Goal: Information Seeking & Learning: Check status

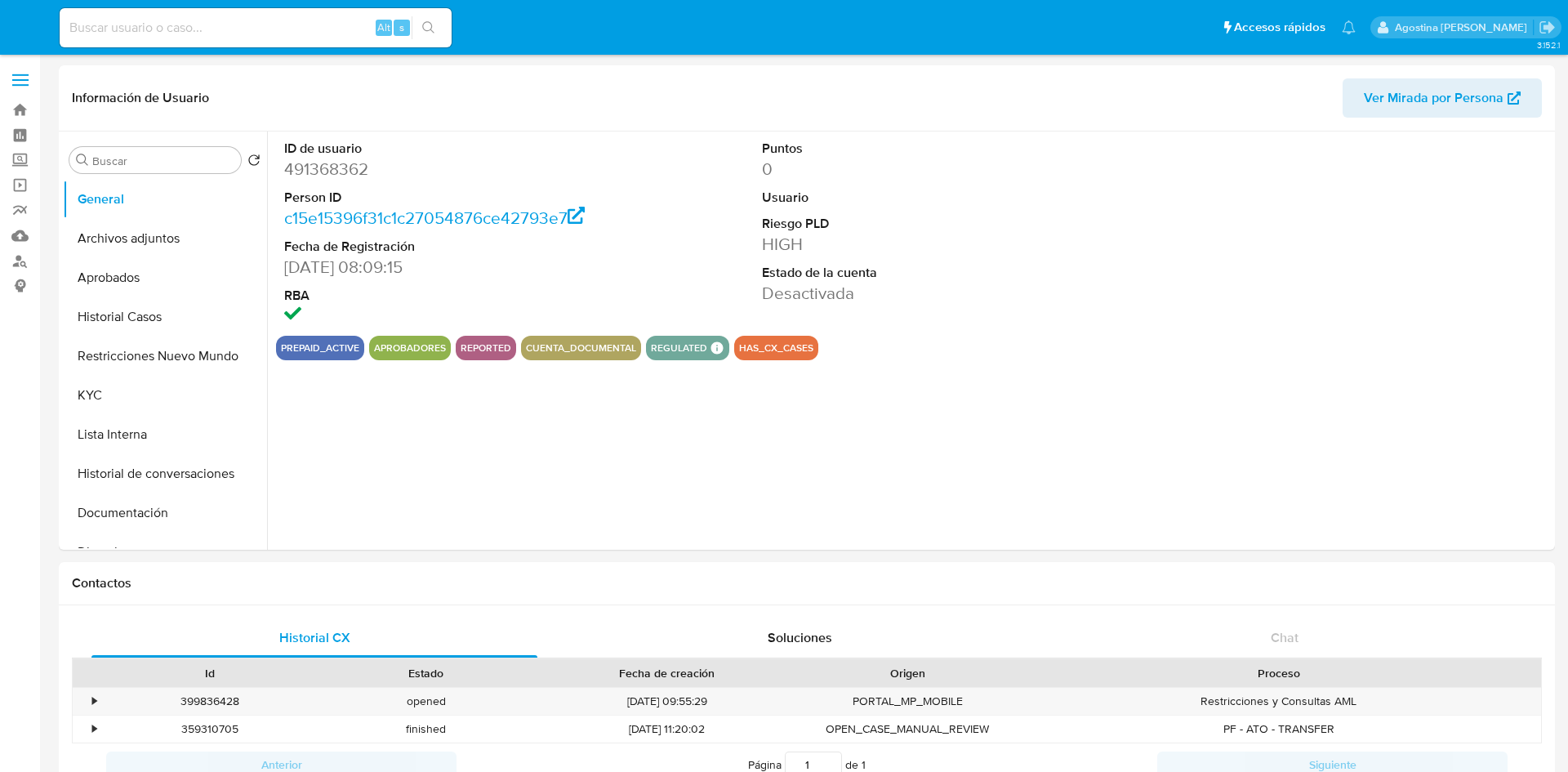
select select "10"
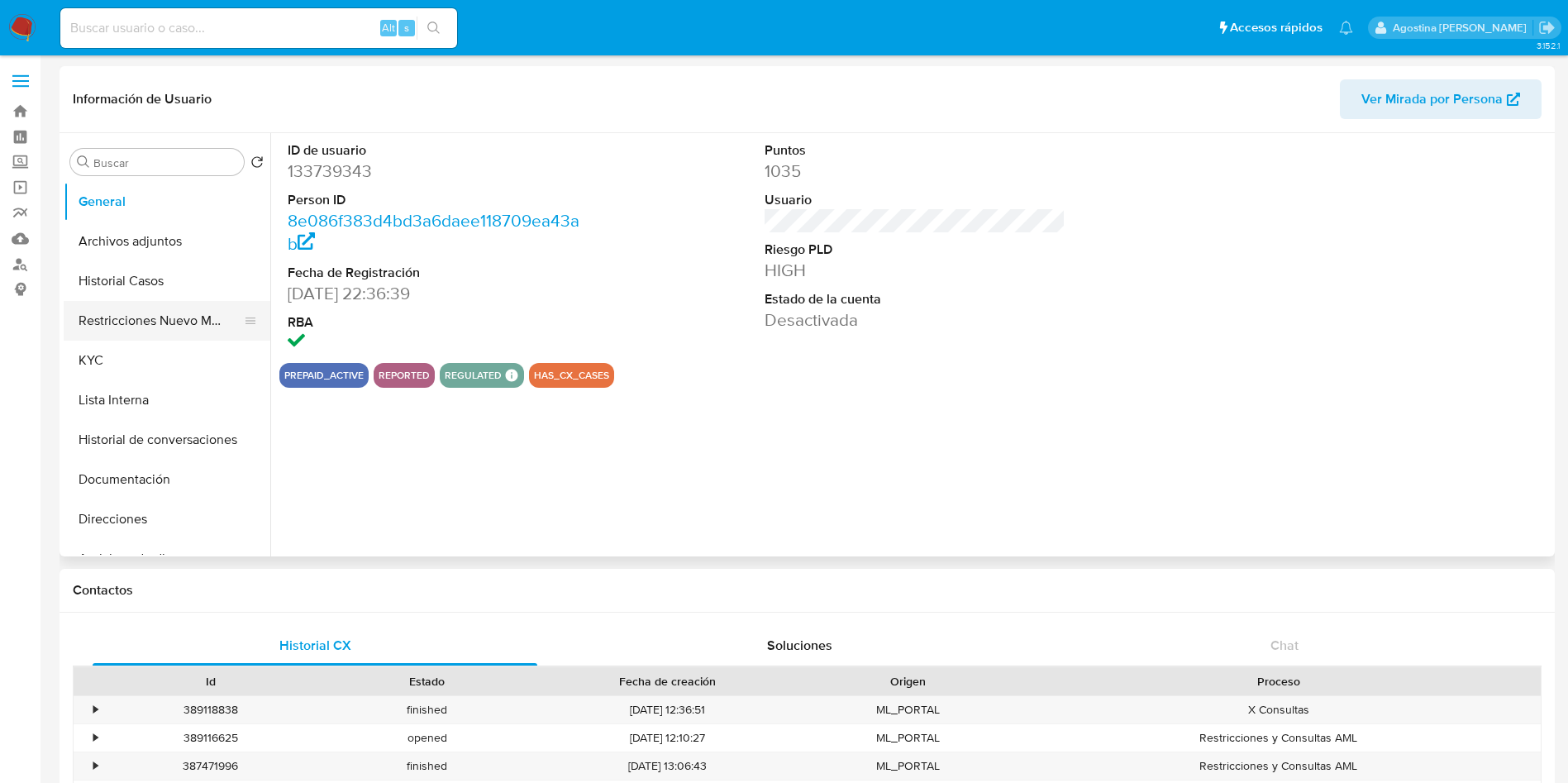
select select "10"
click at [154, 322] on button "Restricciones Nuevo Mundo" at bounding box center [160, 321] width 194 height 40
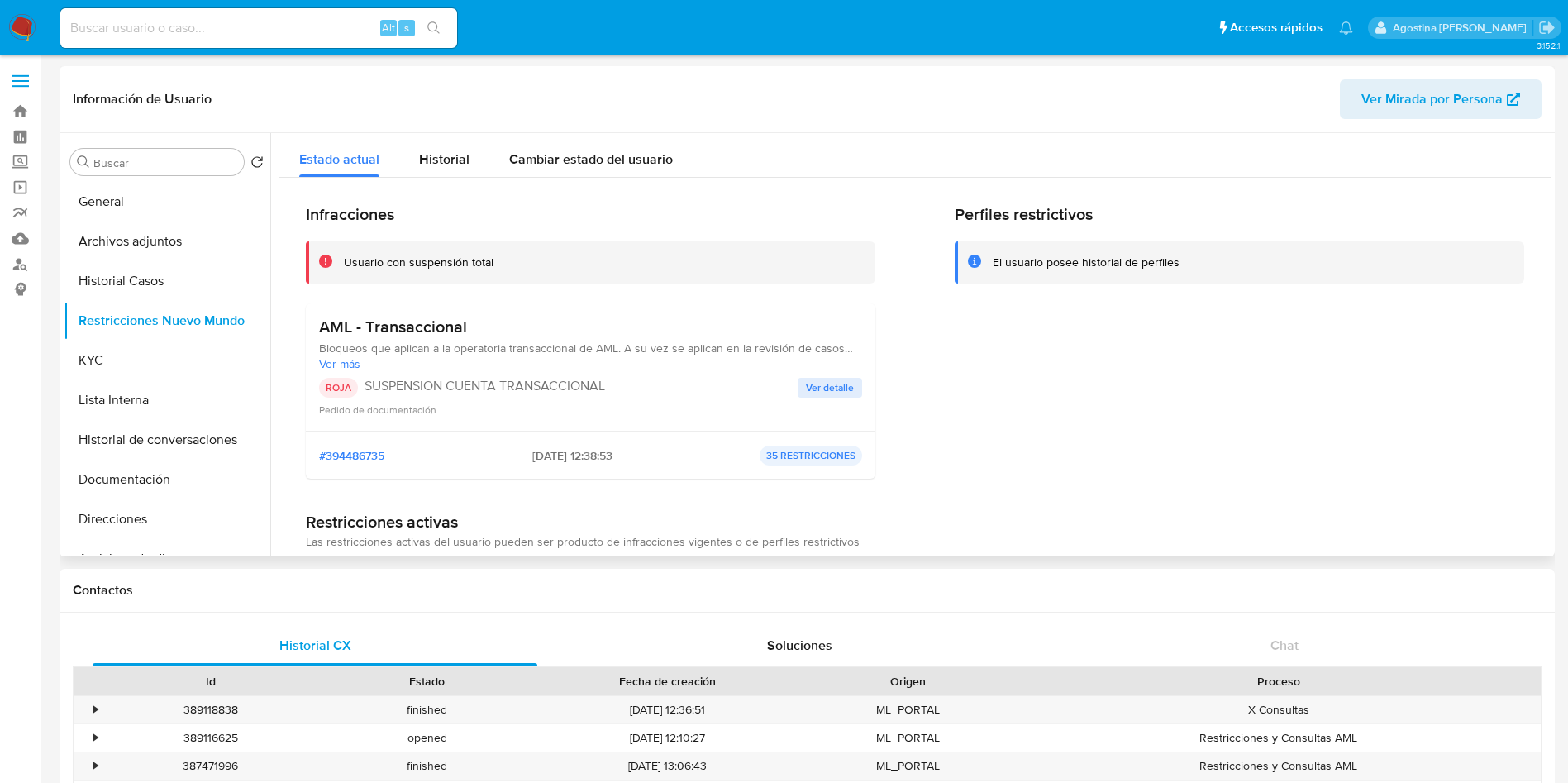
click at [802, 396] on button "Ver detalle" at bounding box center [830, 387] width 65 height 19
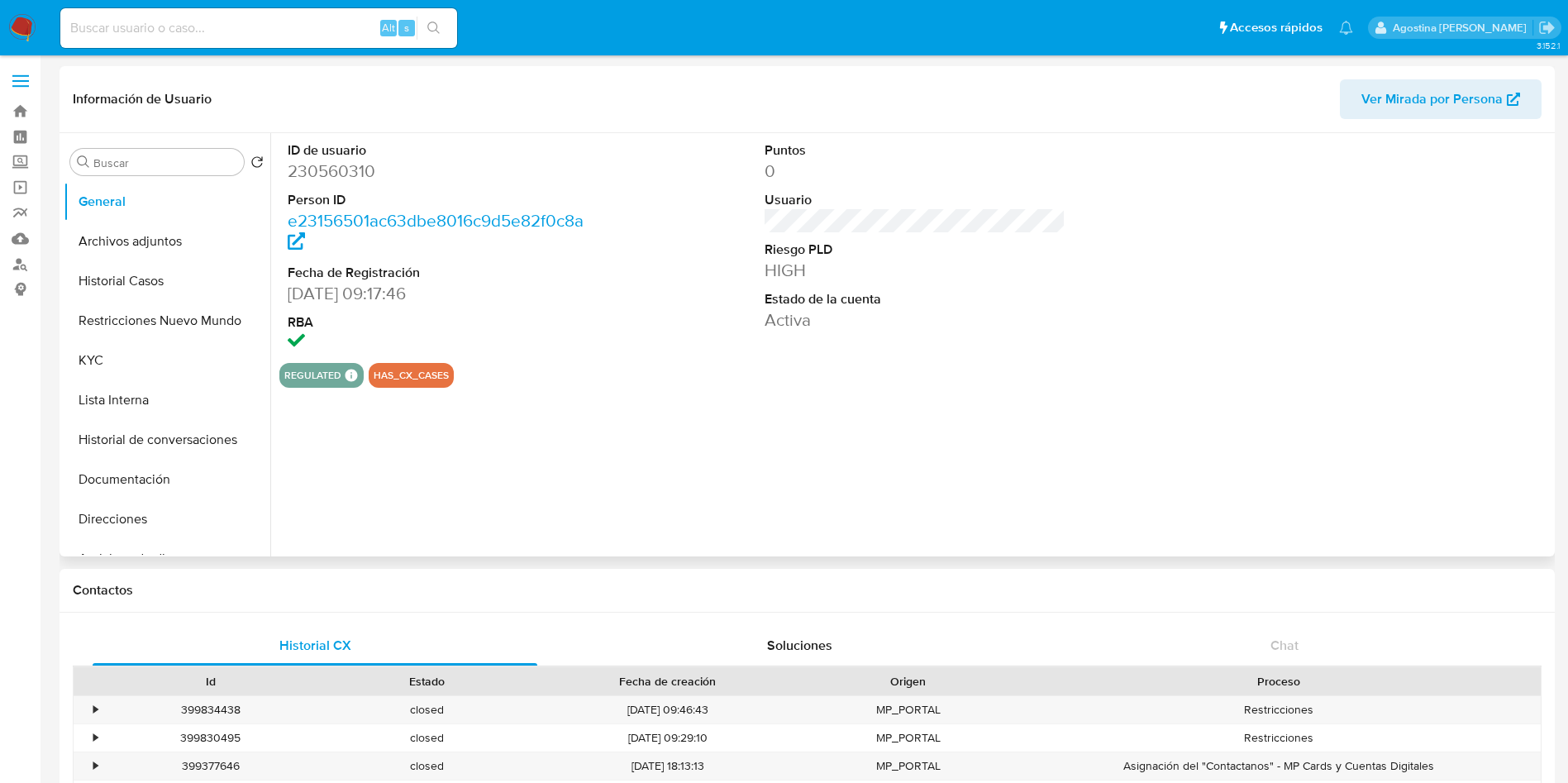
select select "10"
click at [159, 316] on button "Restricciones Nuevo Mundo" at bounding box center [160, 321] width 194 height 40
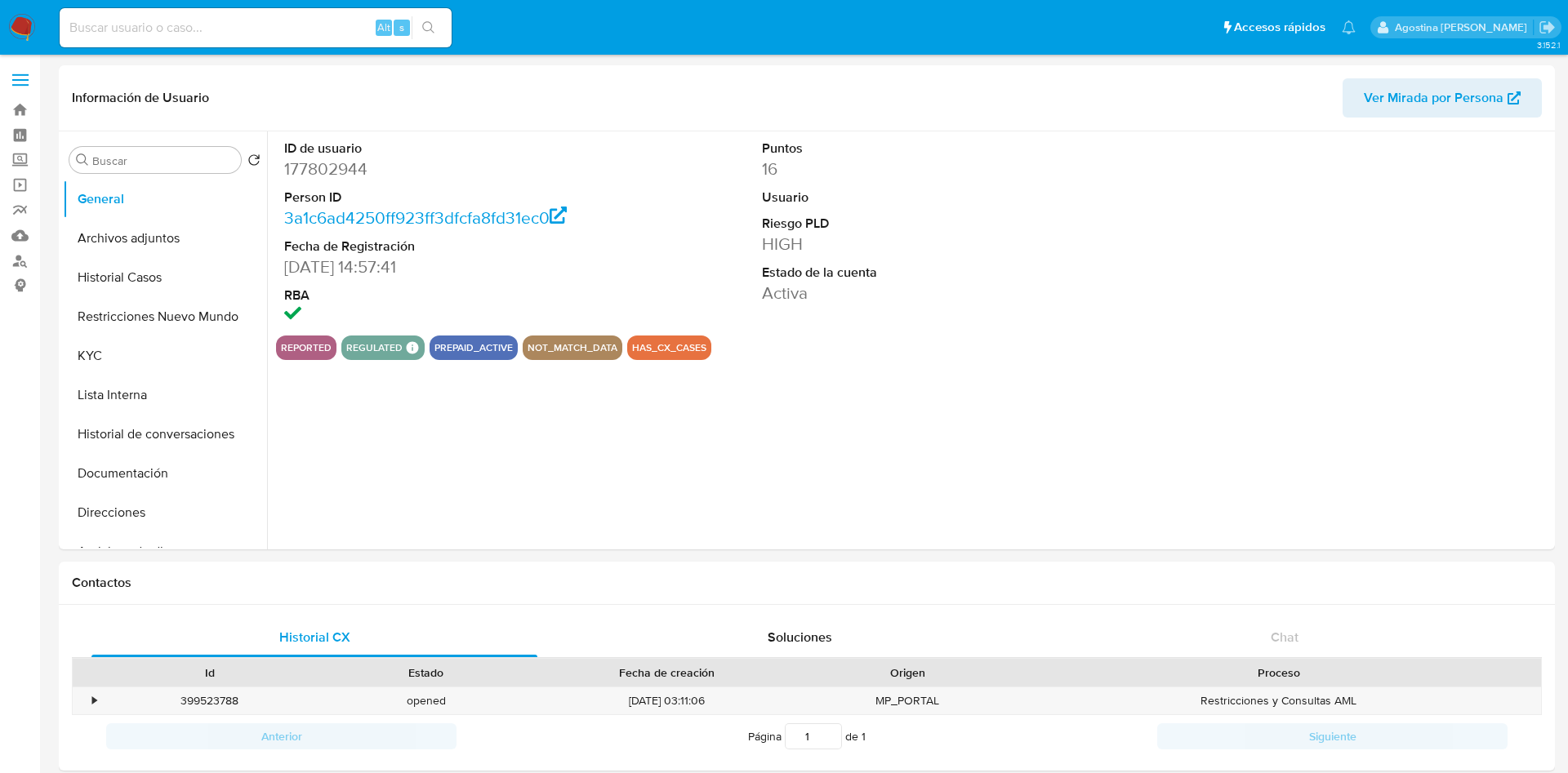
select select "10"
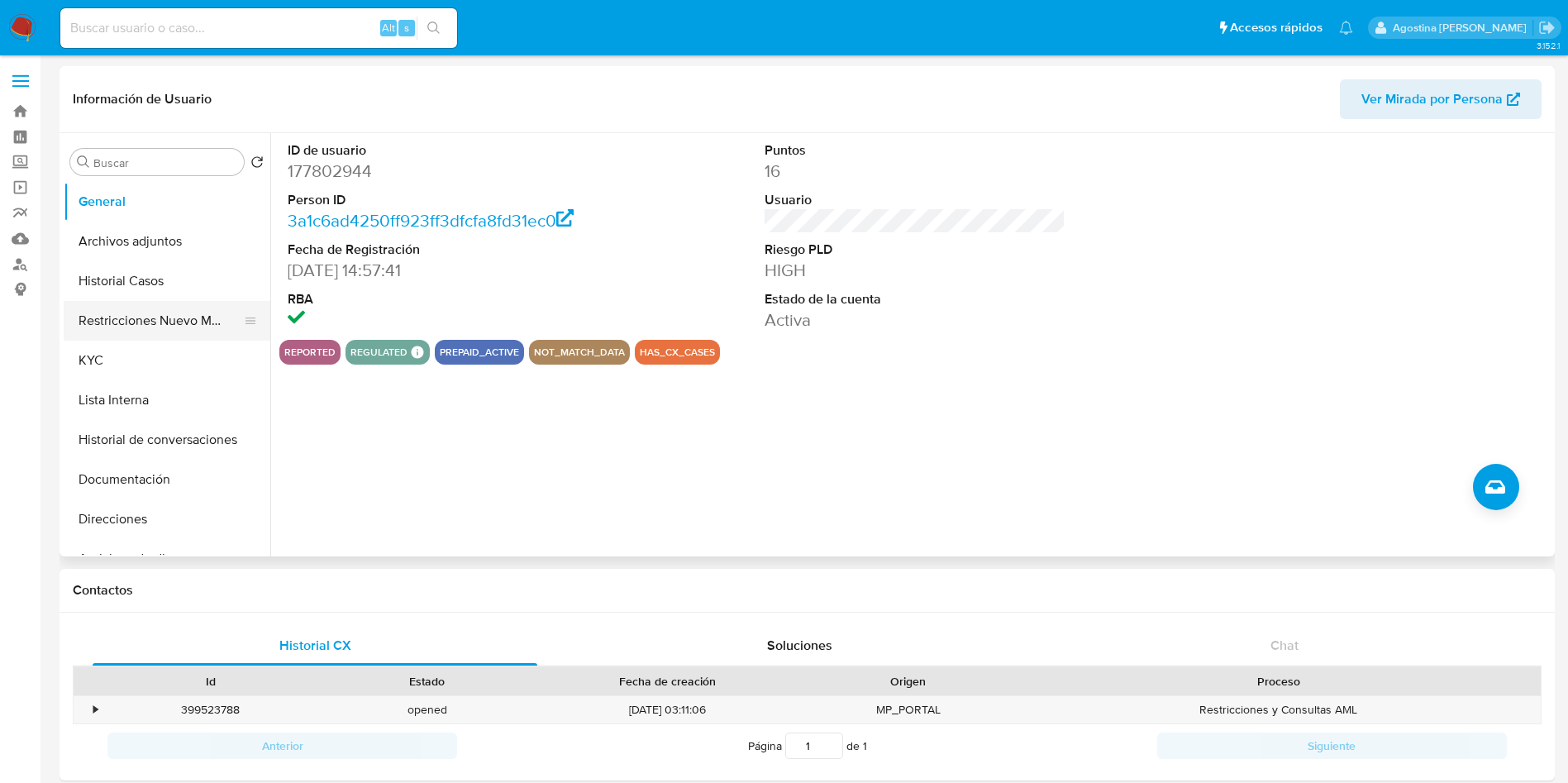
click at [220, 325] on button "Restricciones Nuevo Mundo" at bounding box center [160, 321] width 194 height 40
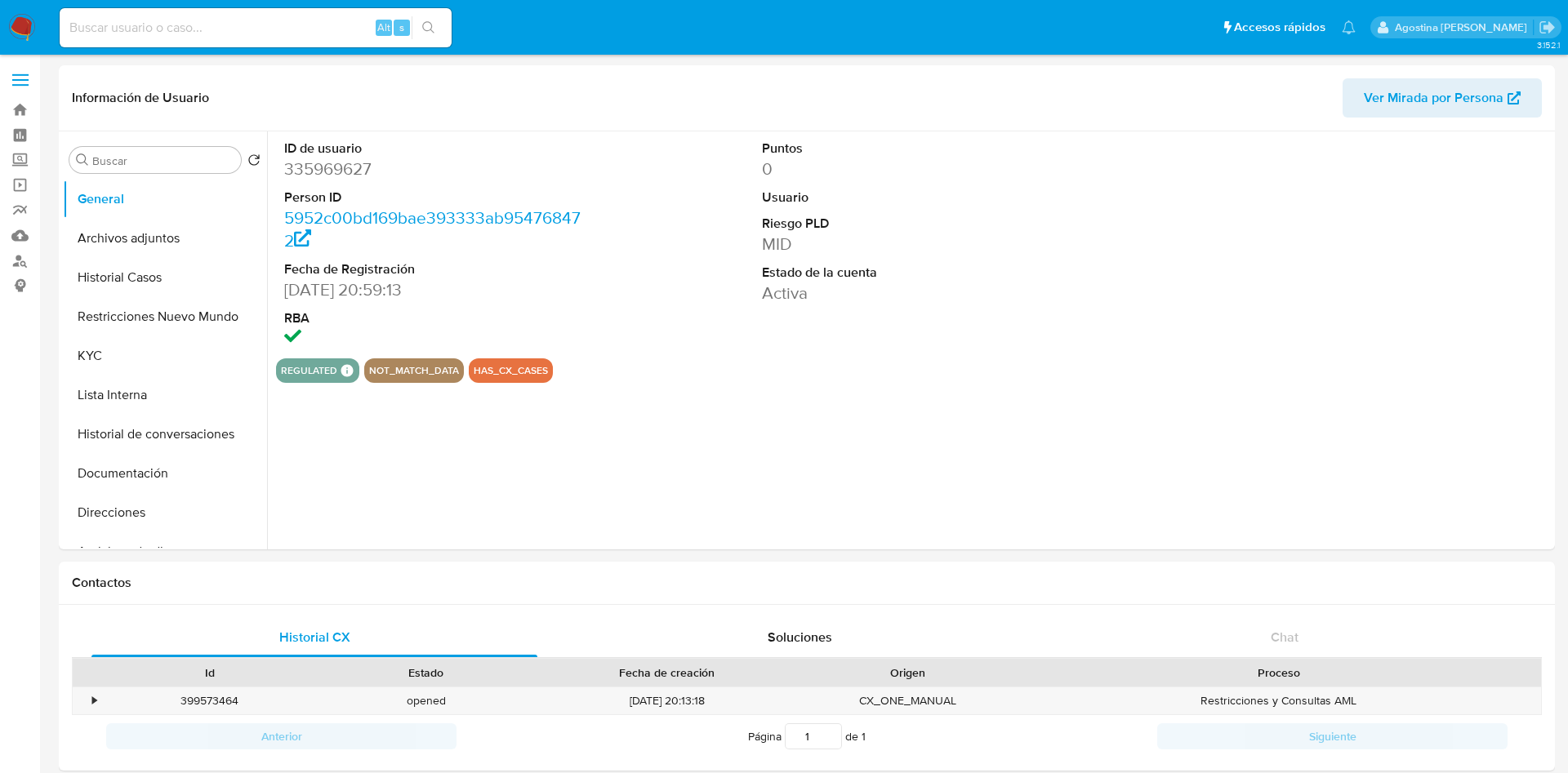
select select "10"
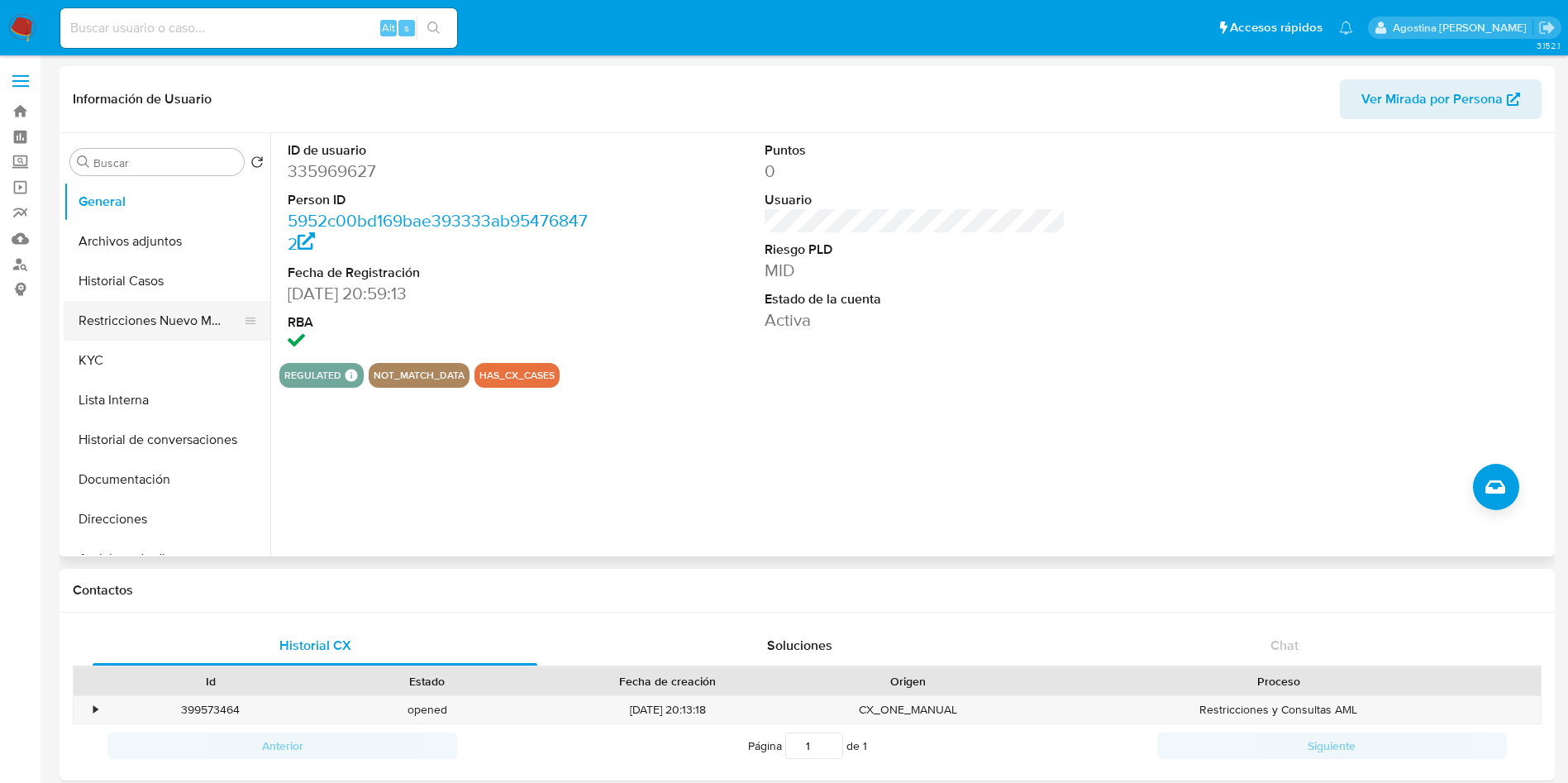
click at [147, 324] on button "Restricciones Nuevo Mundo" at bounding box center [160, 321] width 194 height 40
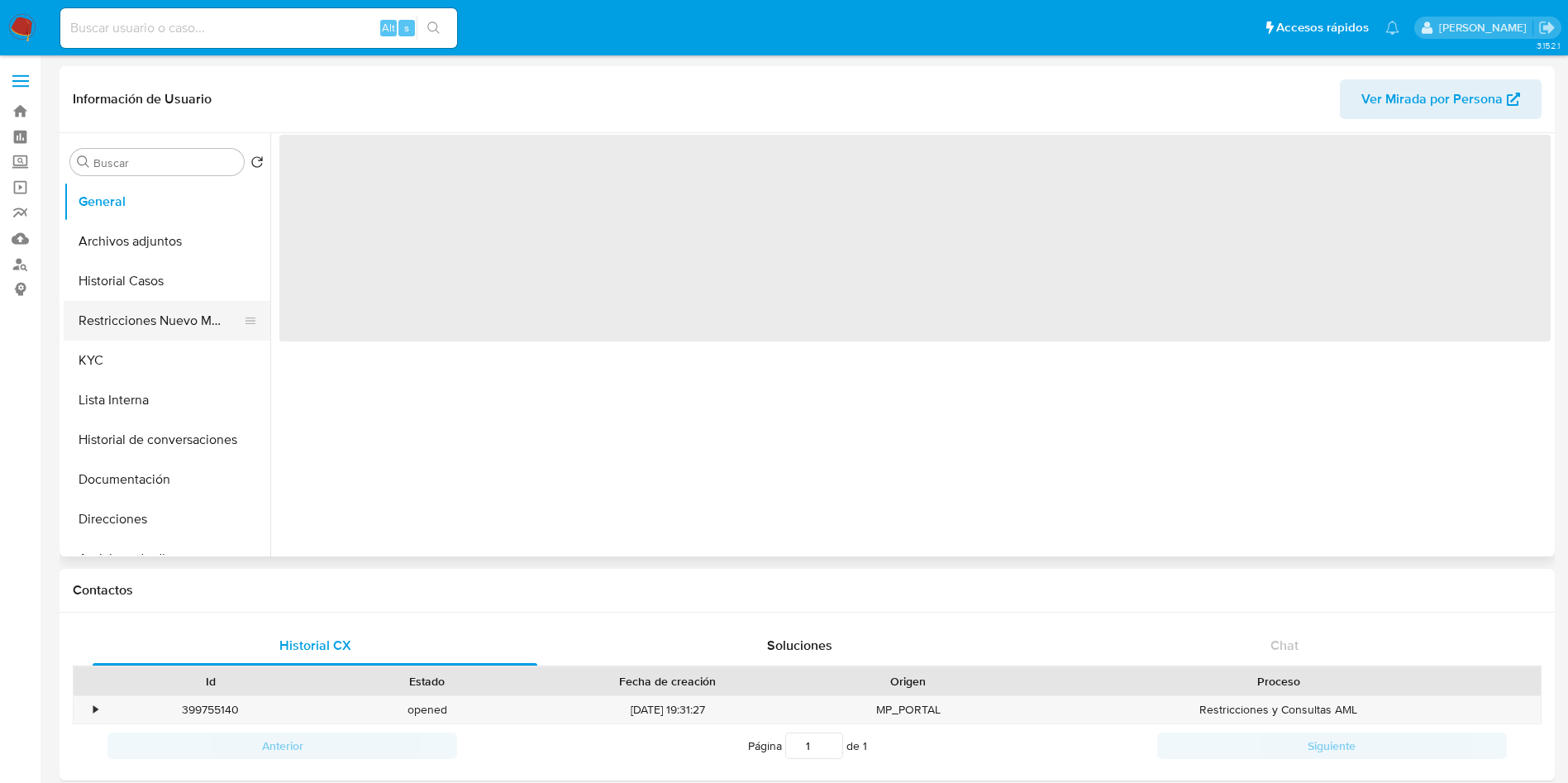
click at [144, 315] on button "Restricciones Nuevo Mundo" at bounding box center [160, 321] width 194 height 40
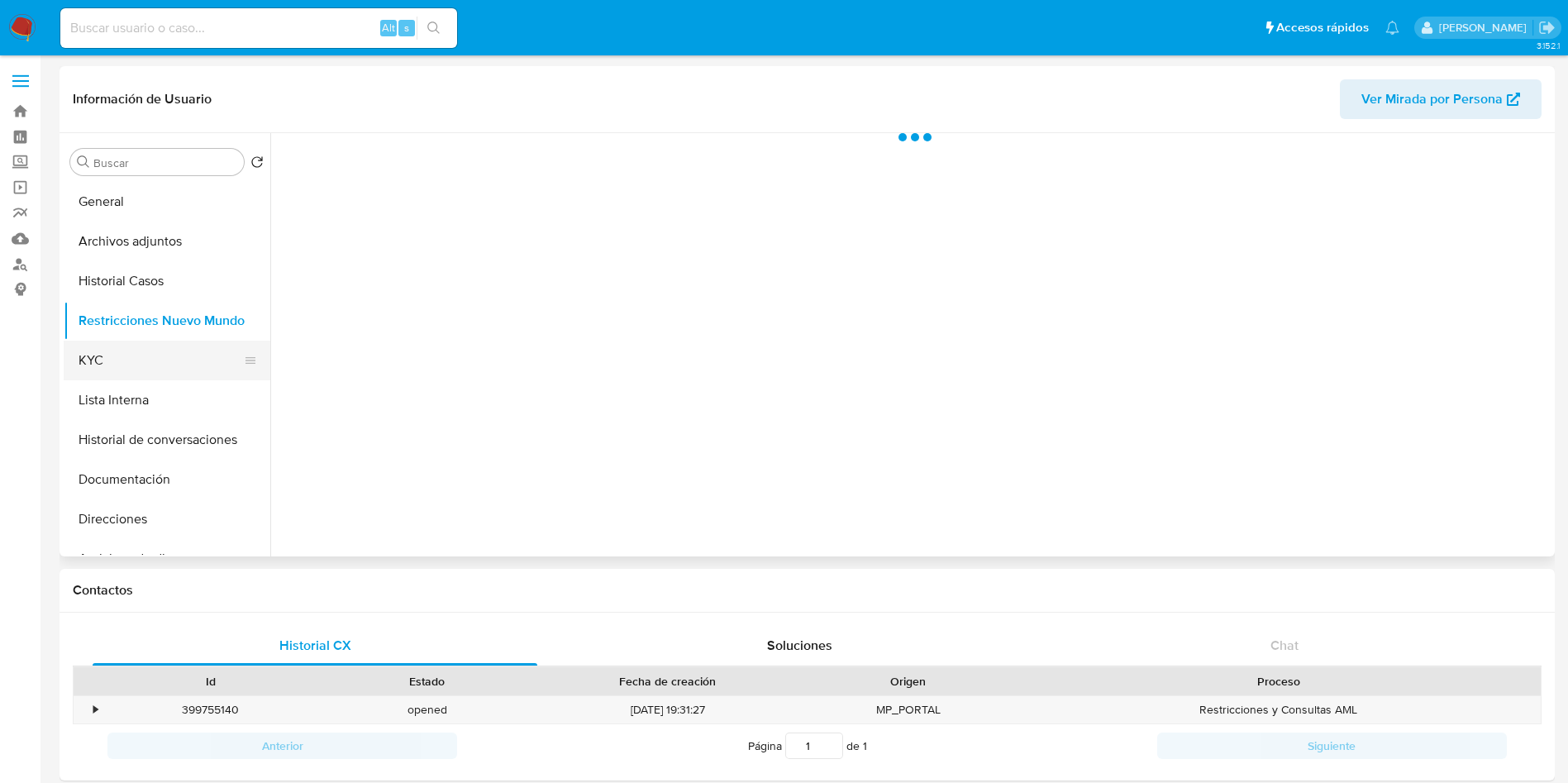
select select "10"
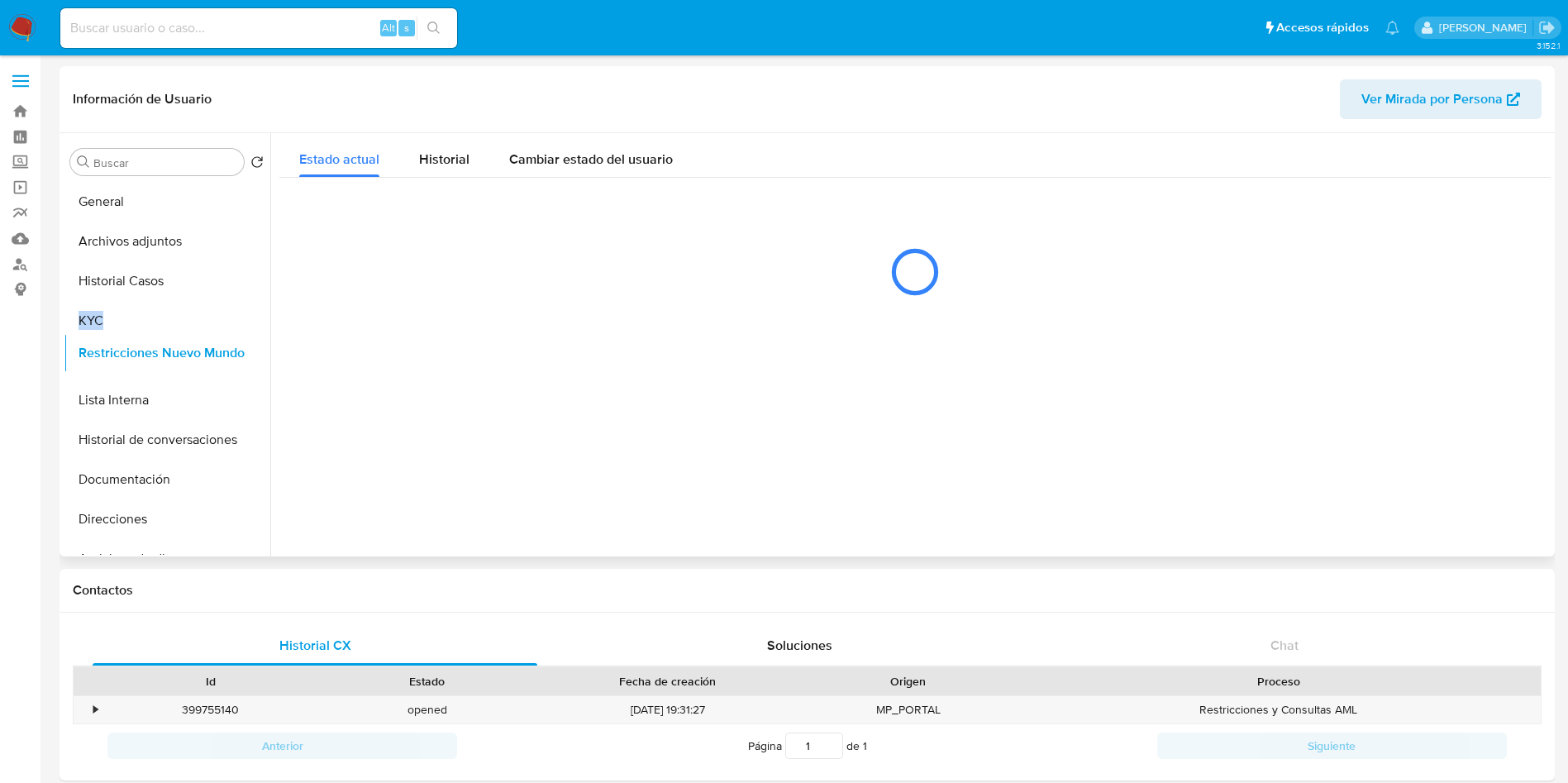
drag, startPoint x: 239, startPoint y: 350, endPoint x: 238, endPoint y: 359, distance: 9.1
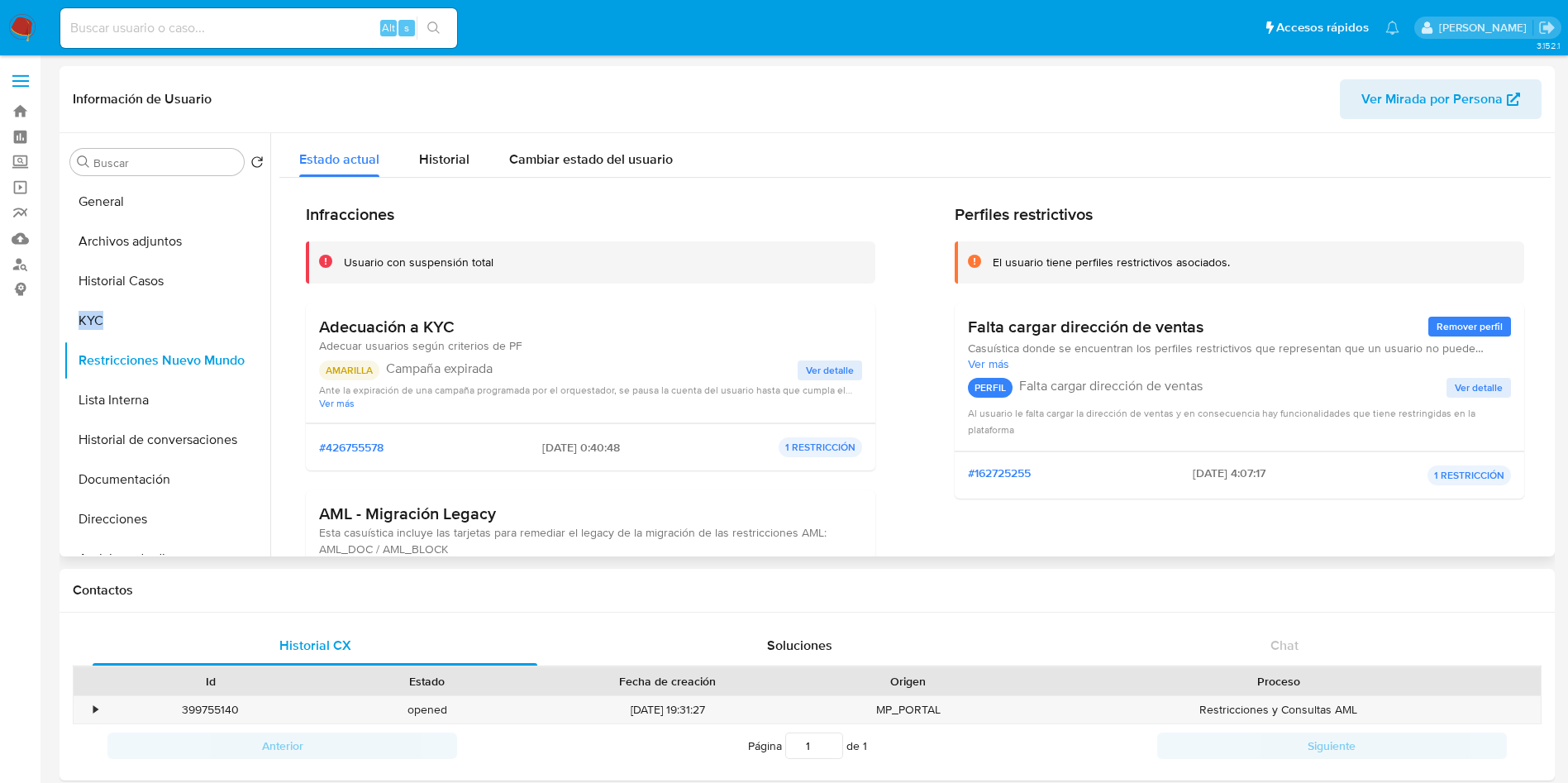
scroll to position [124, 0]
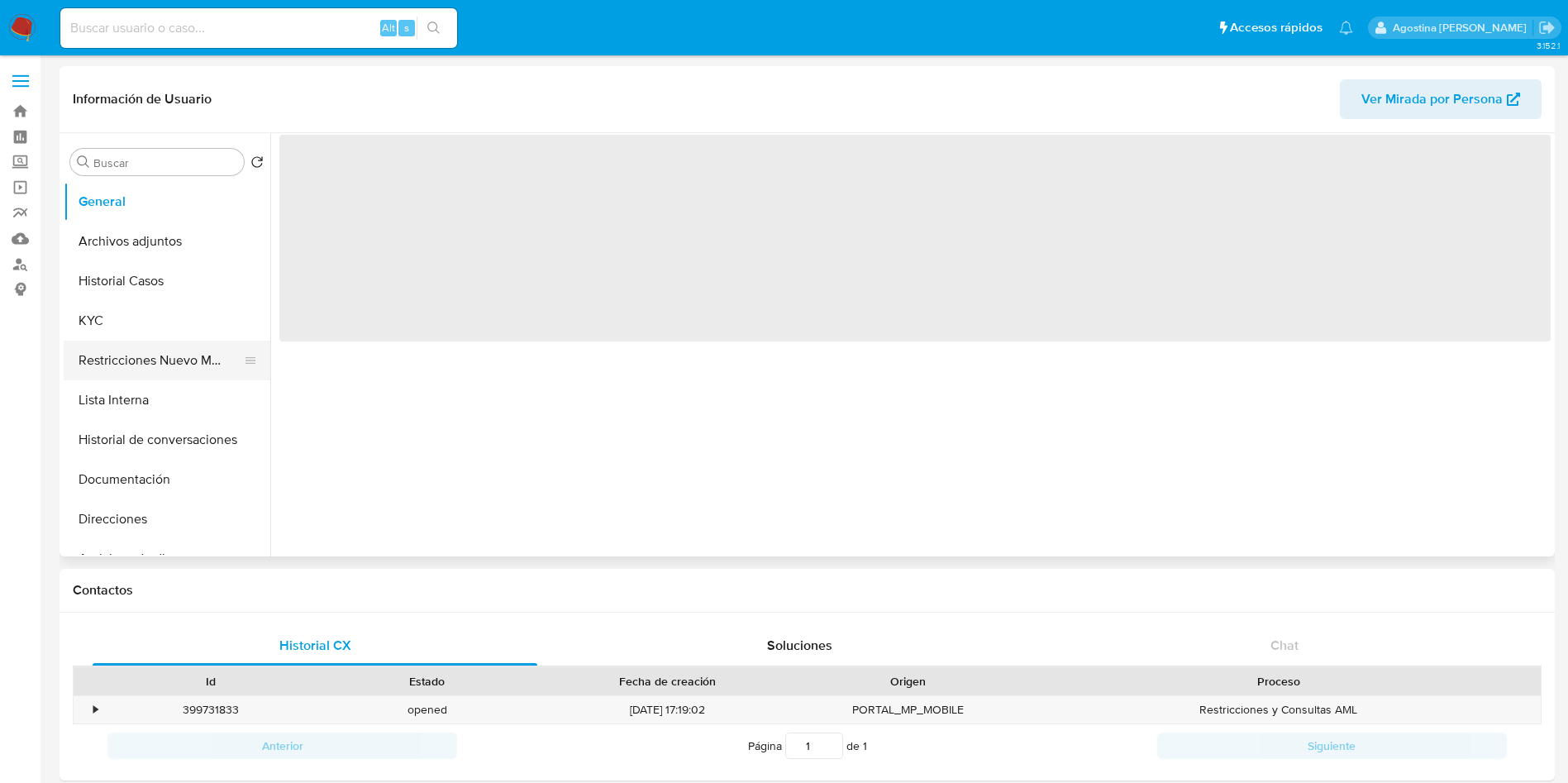
click at [110, 362] on button "Restricciones Nuevo Mundo" at bounding box center [160, 360] width 194 height 40
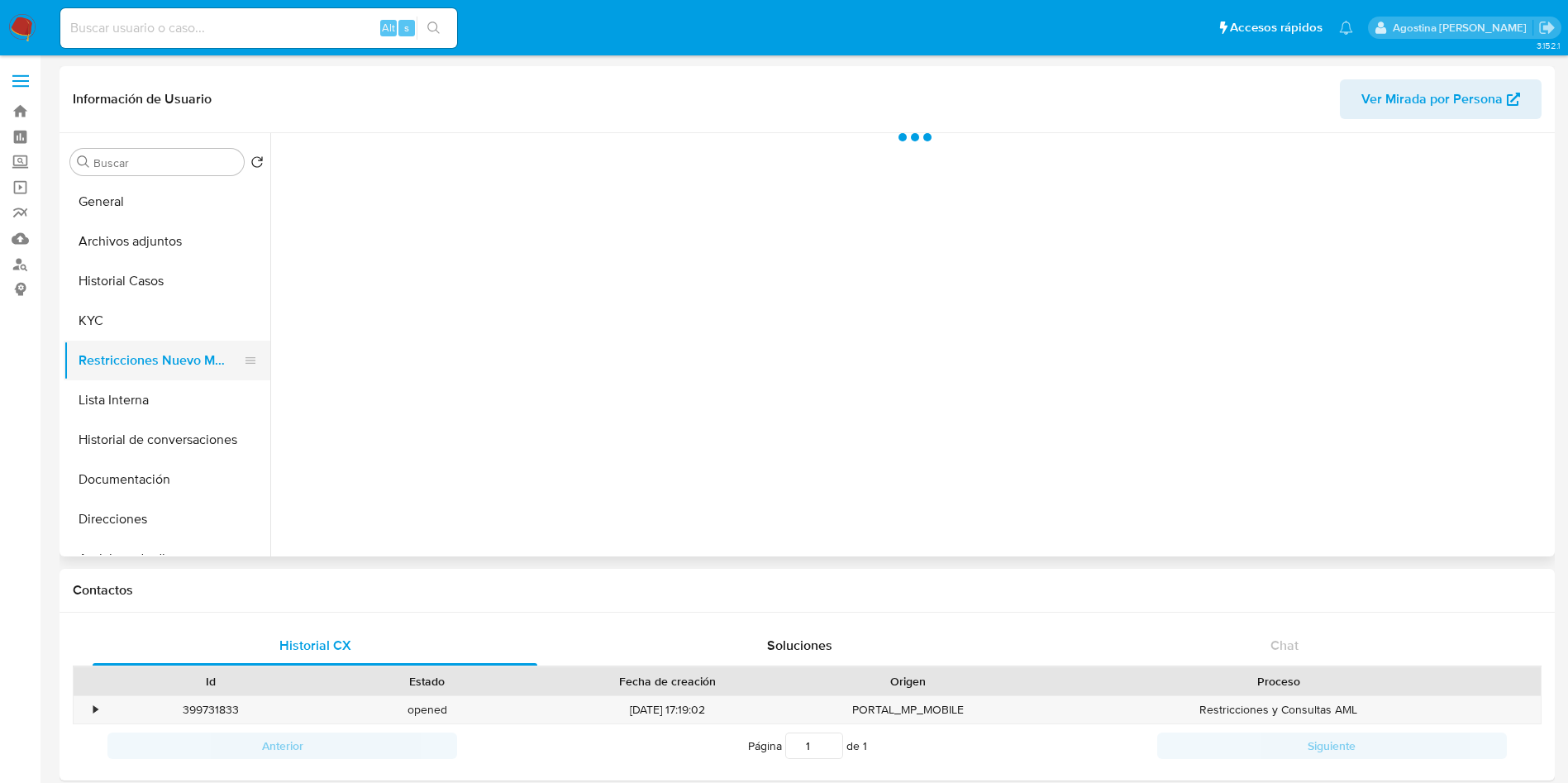
select select "10"
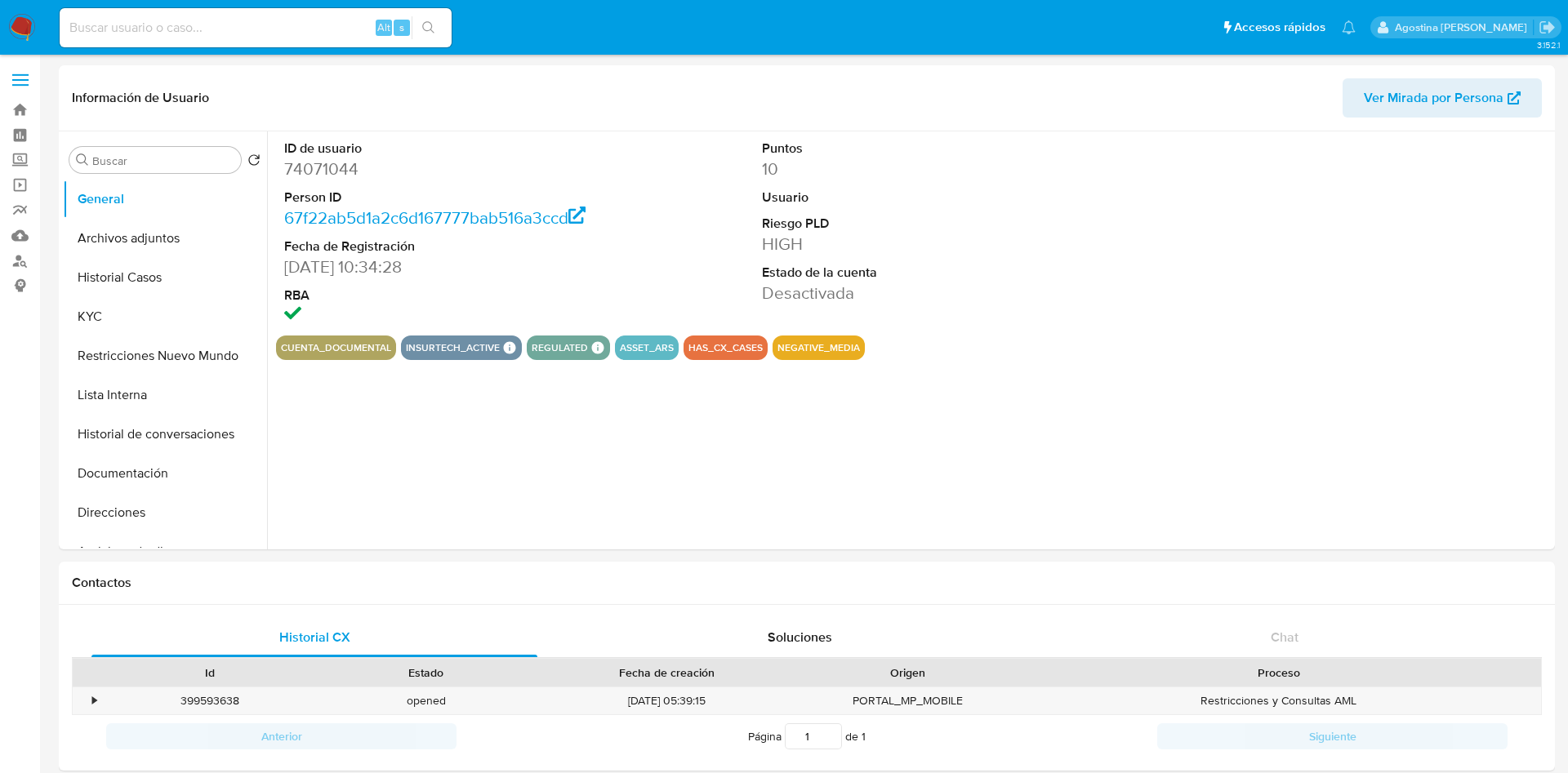
select select "10"
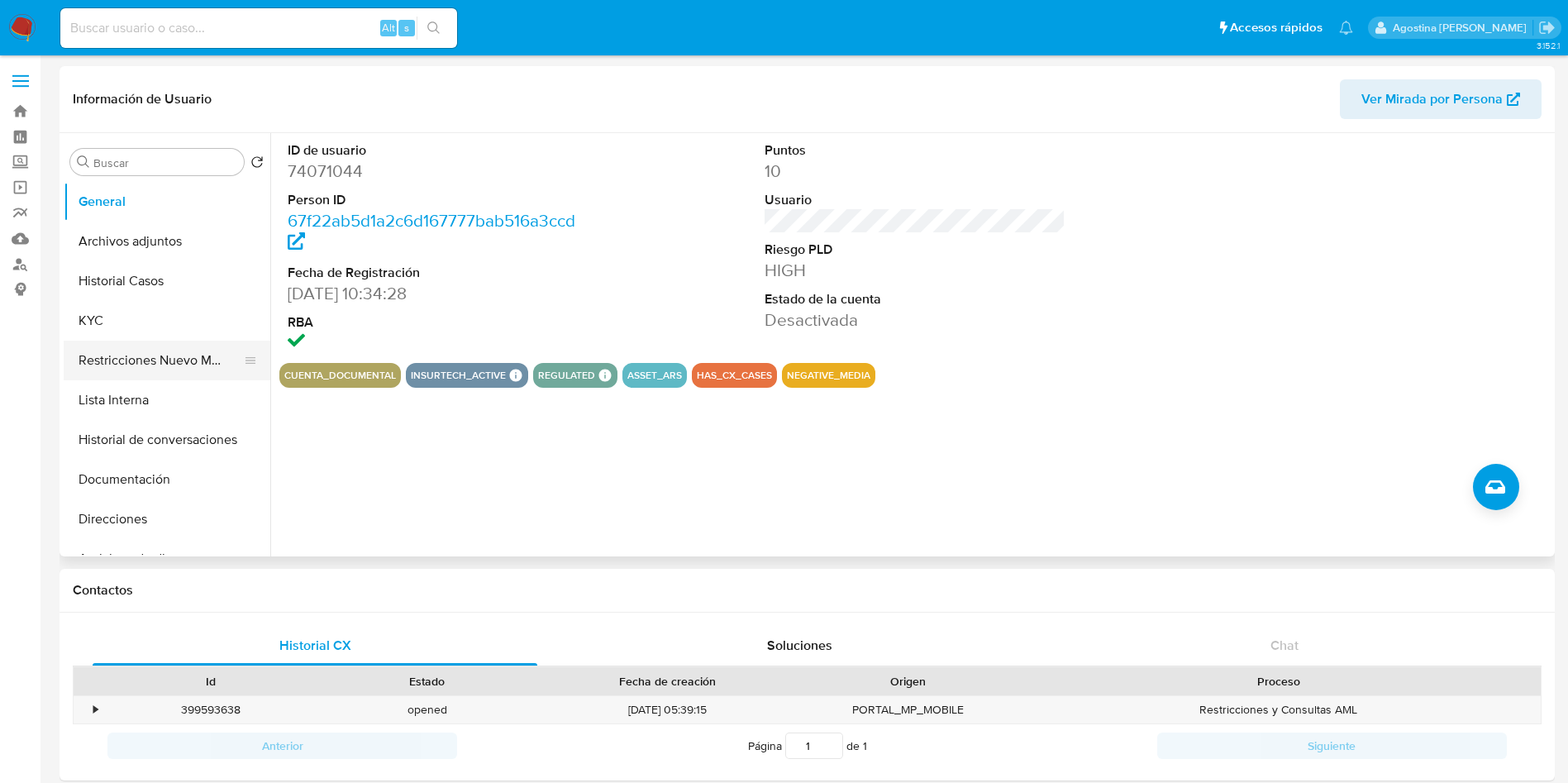
click at [164, 366] on button "Restricciones Nuevo Mundo" at bounding box center [160, 360] width 194 height 40
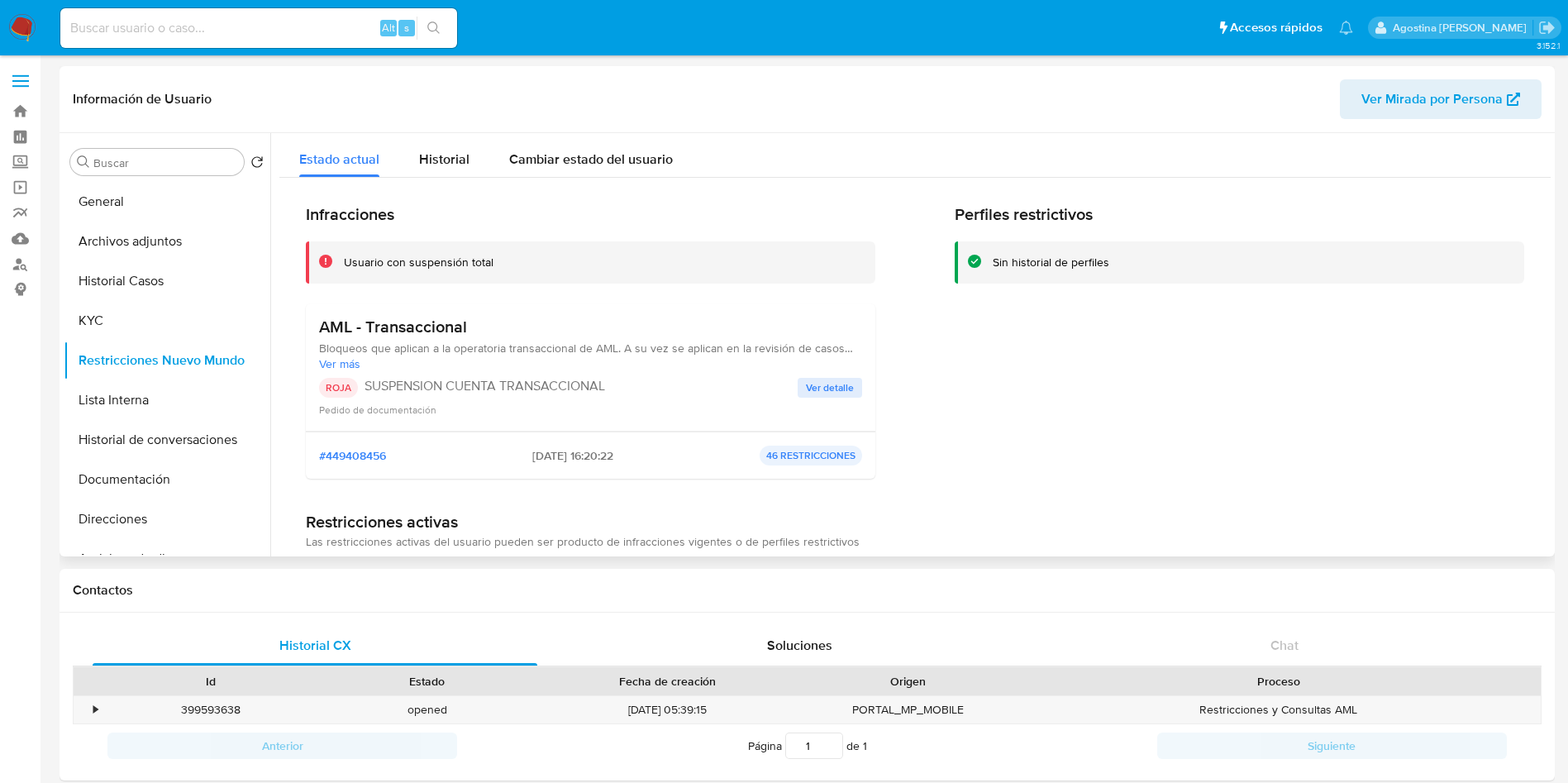
click at [823, 391] on span "Ver detalle" at bounding box center [830, 388] width 48 height 17
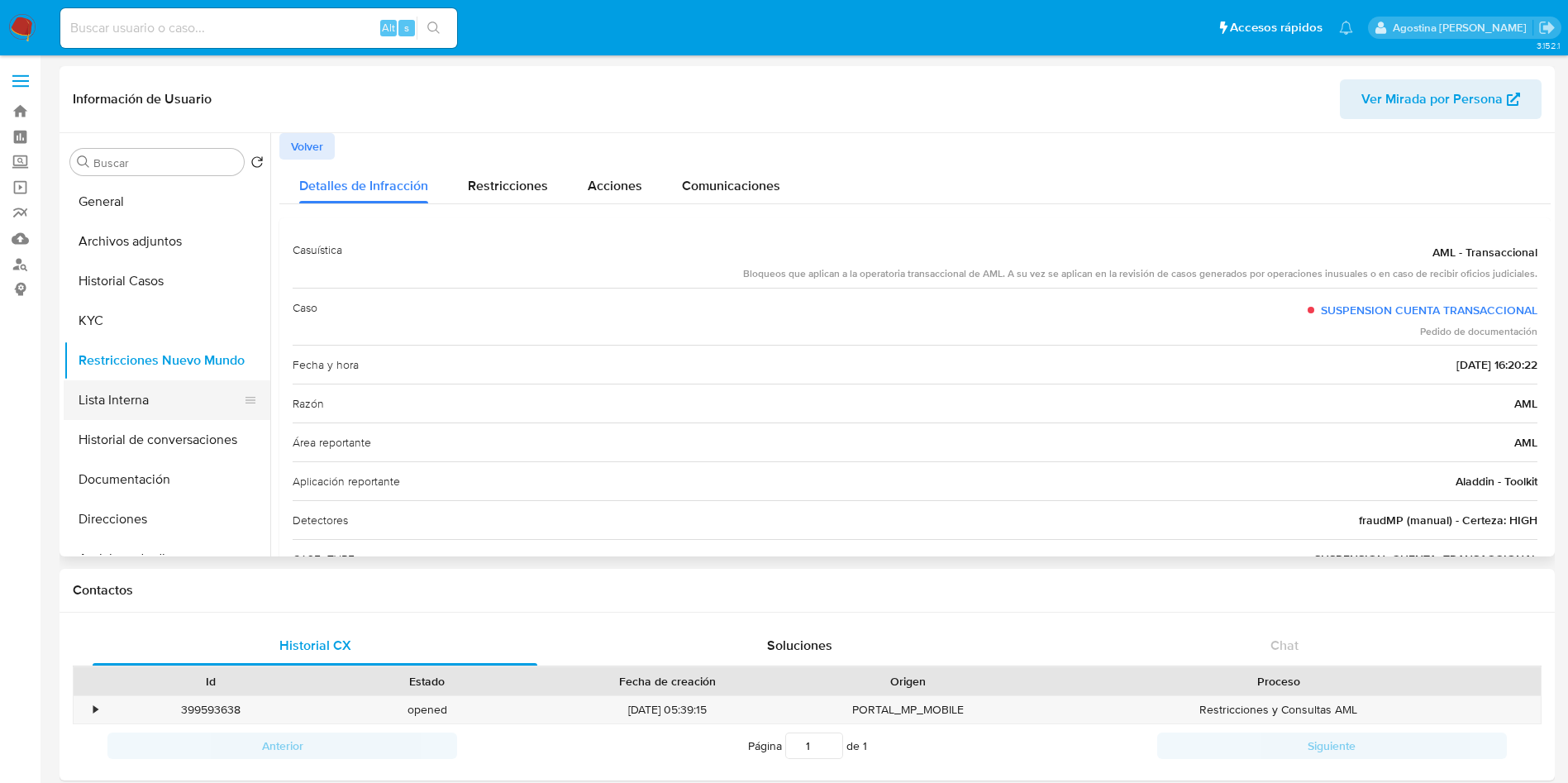
click at [196, 398] on button "Lista Interna" at bounding box center [160, 400] width 194 height 40
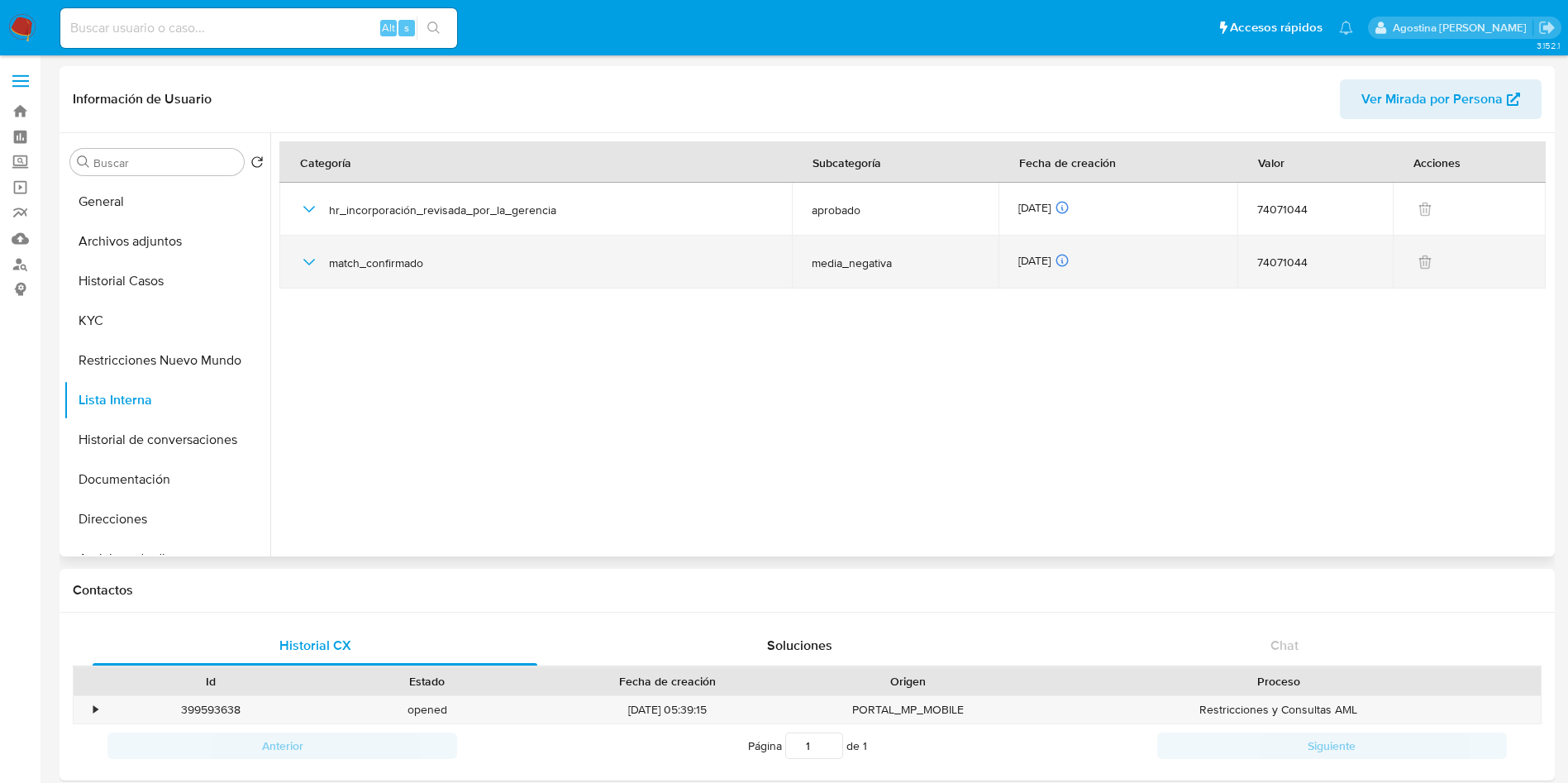
click at [312, 271] on icon "button" at bounding box center [308, 261] width 19 height 19
click at [311, 269] on icon "button" at bounding box center [308, 261] width 19 height 19
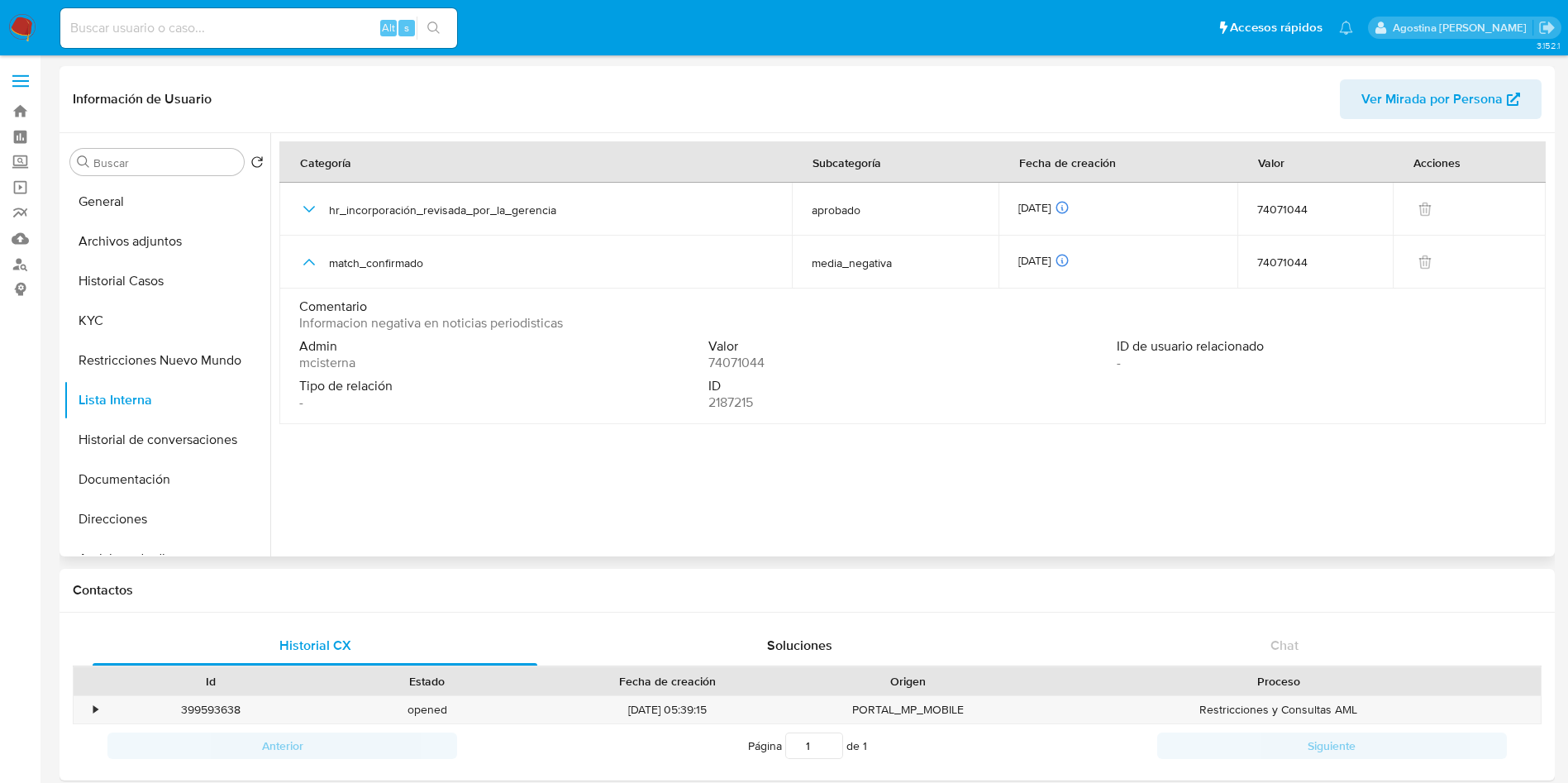
click at [305, 174] on div "Categoría" at bounding box center [326, 162] width 91 height 40
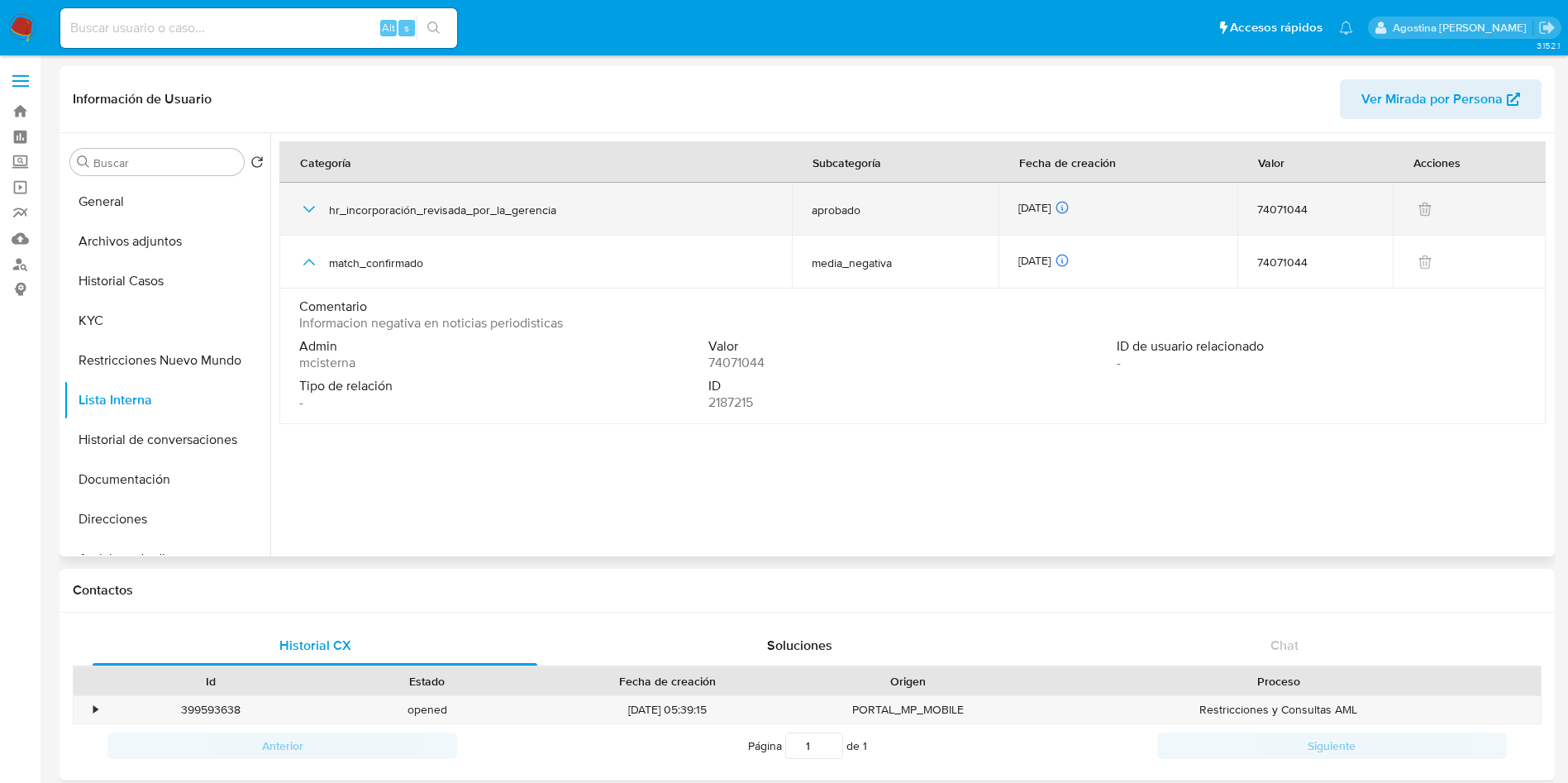
click at [291, 208] on td "hr_incorporación_revisada_por_la_gerencia" at bounding box center [535, 208] width 512 height 53
click at [305, 208] on icon "button" at bounding box center [308, 208] width 19 height 19
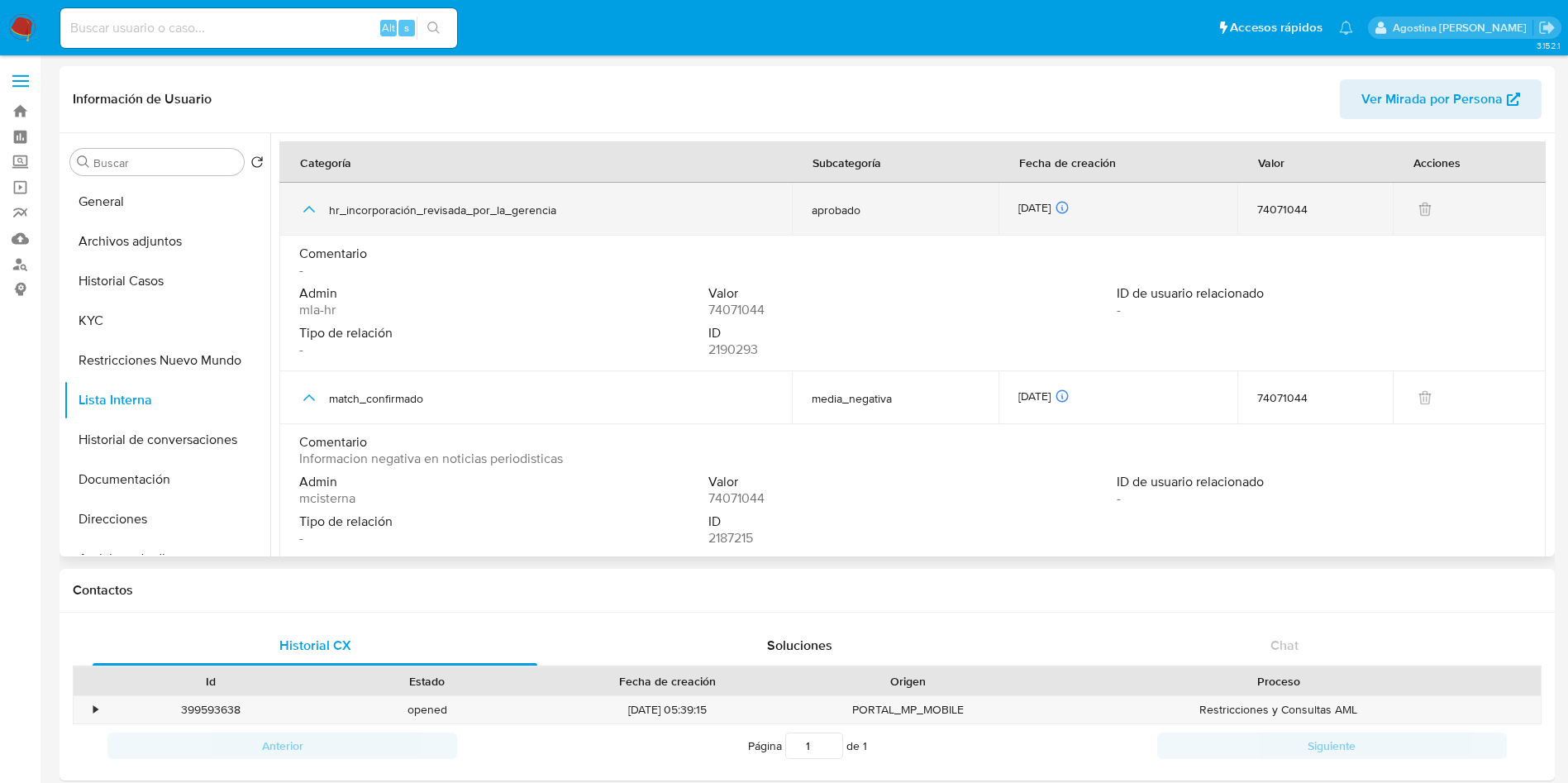
click at [305, 208] on icon "button" at bounding box center [308, 208] width 19 height 19
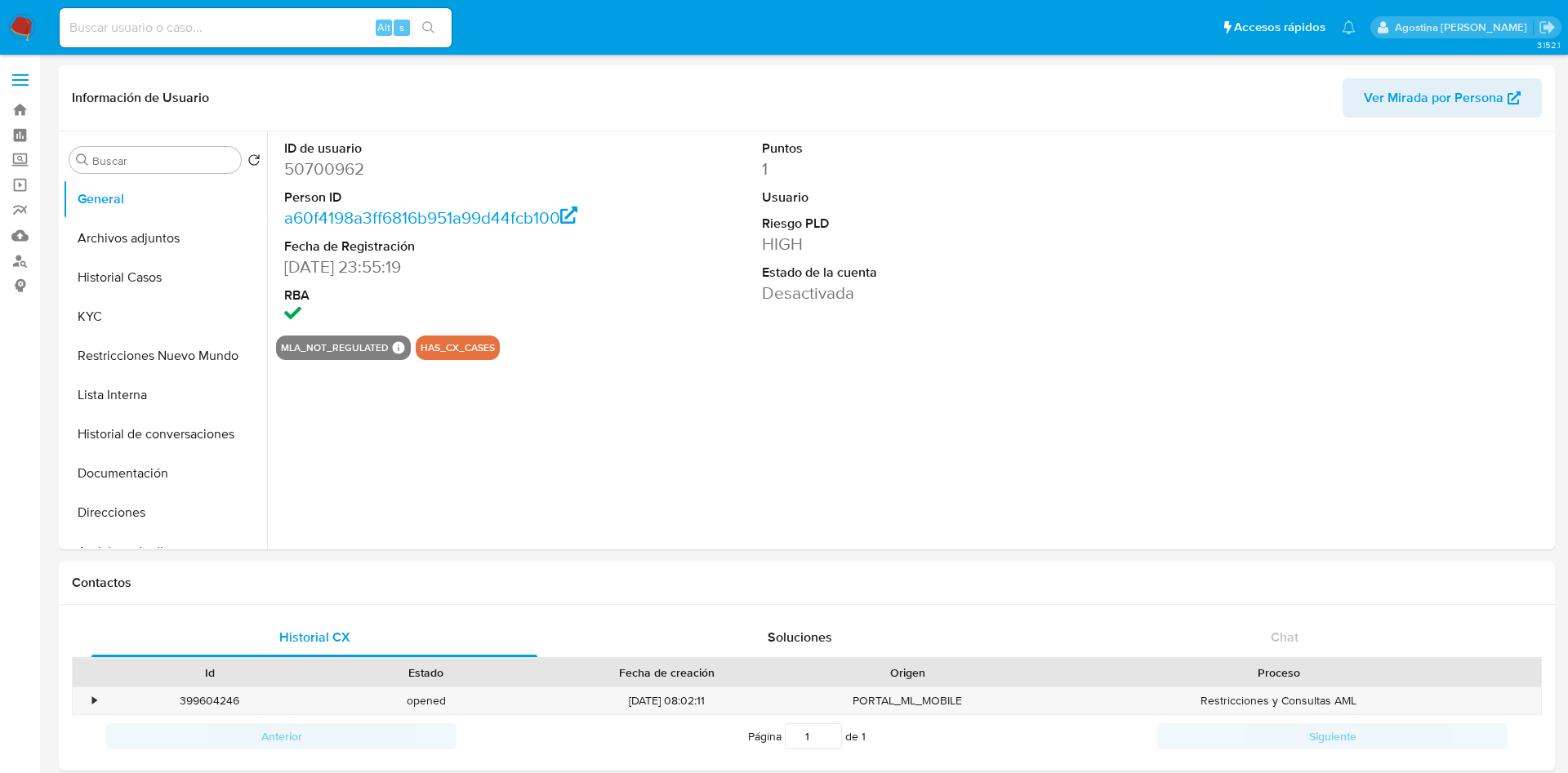
select select "10"
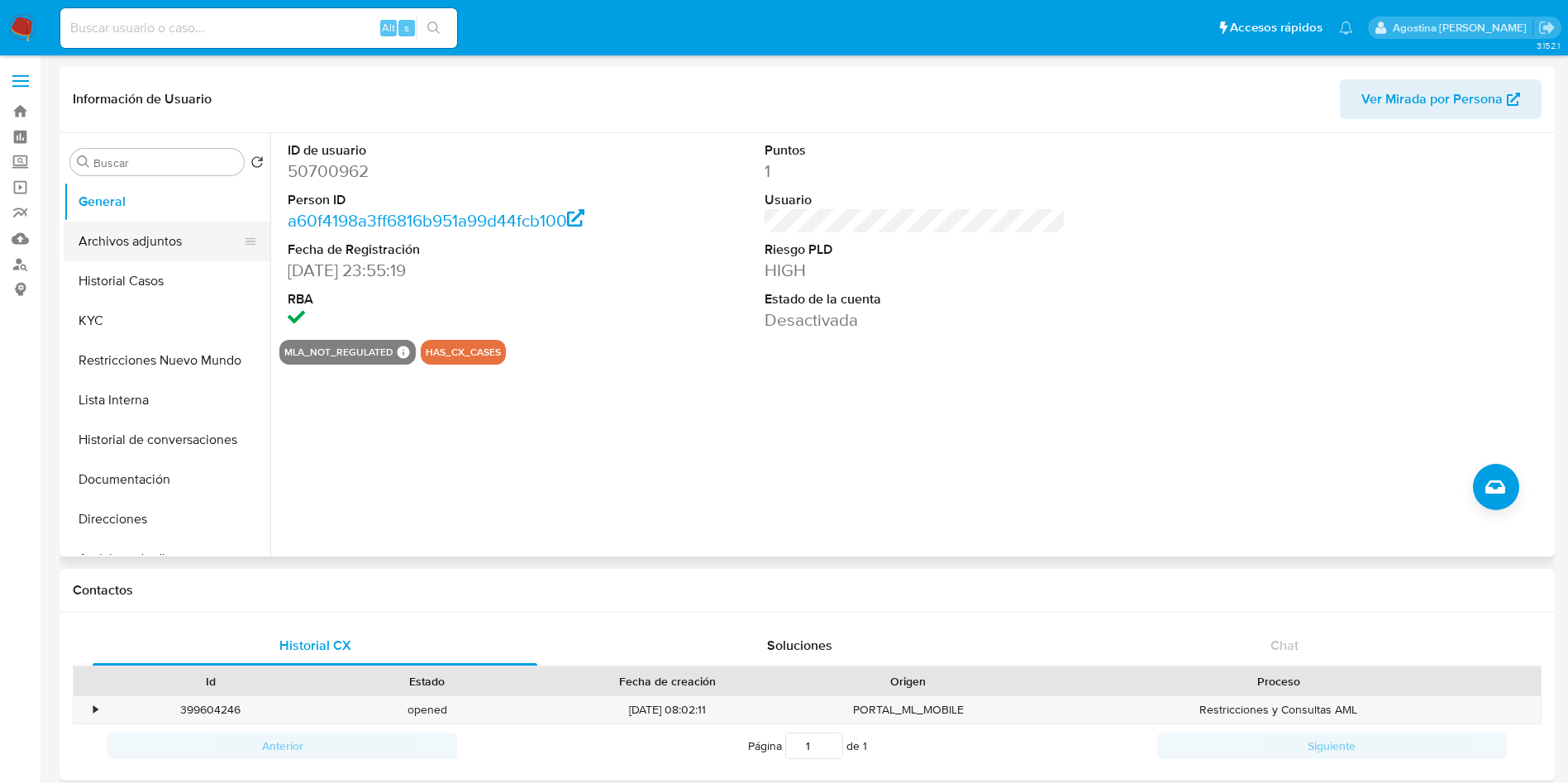
click at [158, 227] on button "Archivos adjuntos" at bounding box center [160, 241] width 194 height 40
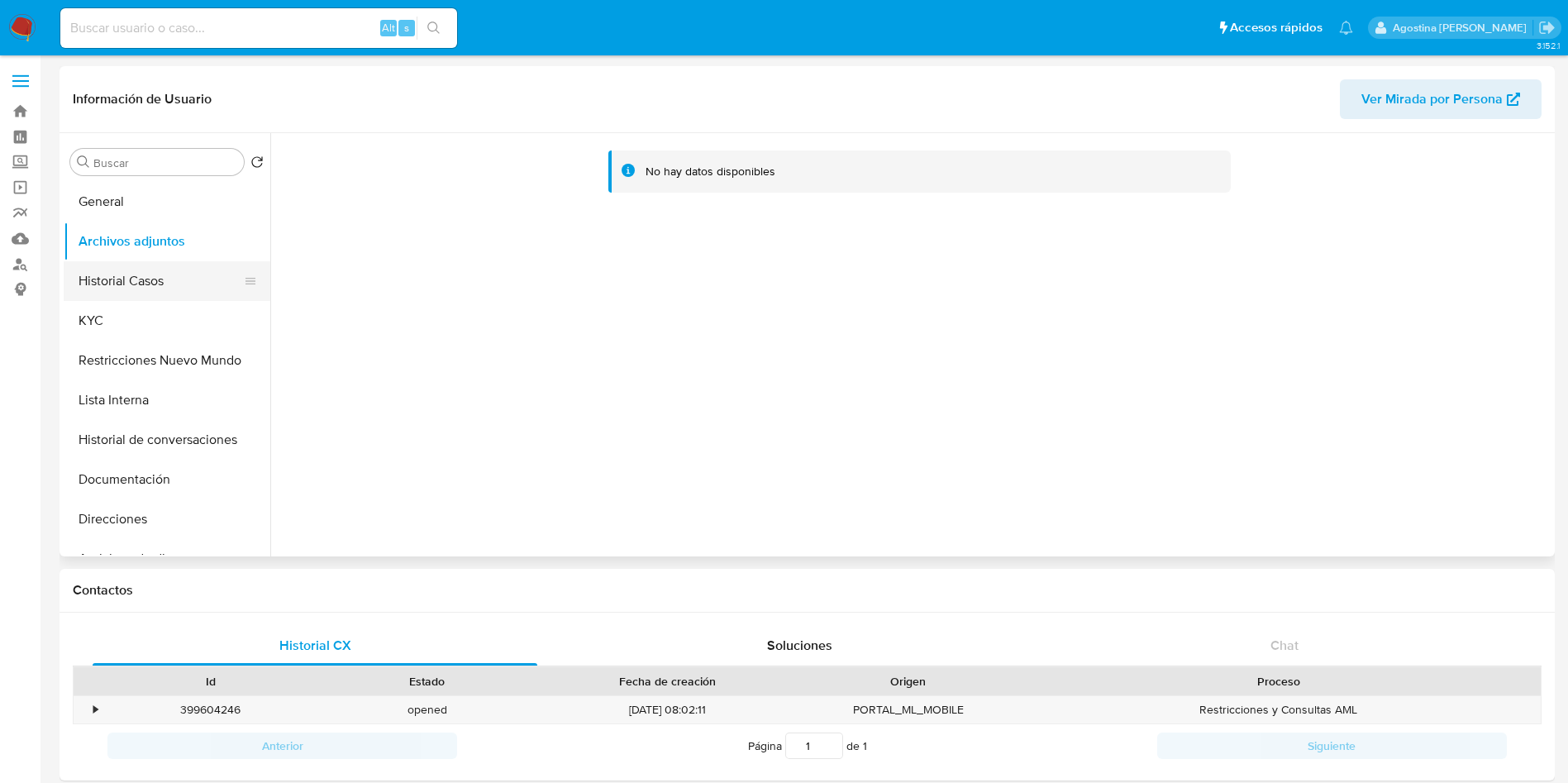
click at [188, 291] on button "Historial Casos" at bounding box center [160, 281] width 194 height 40
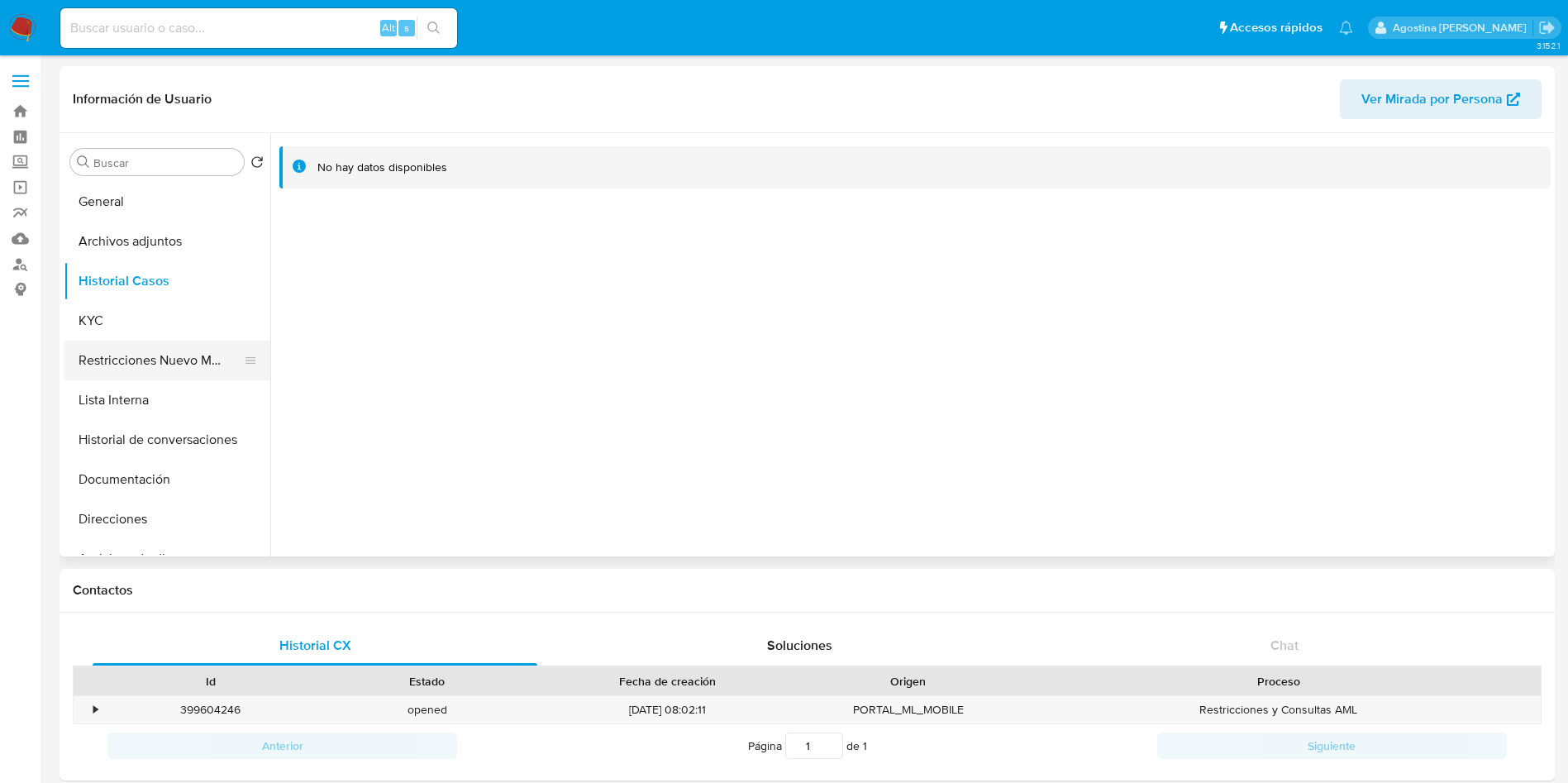
click at [154, 354] on button "Restricciones Nuevo Mundo" at bounding box center [160, 360] width 194 height 40
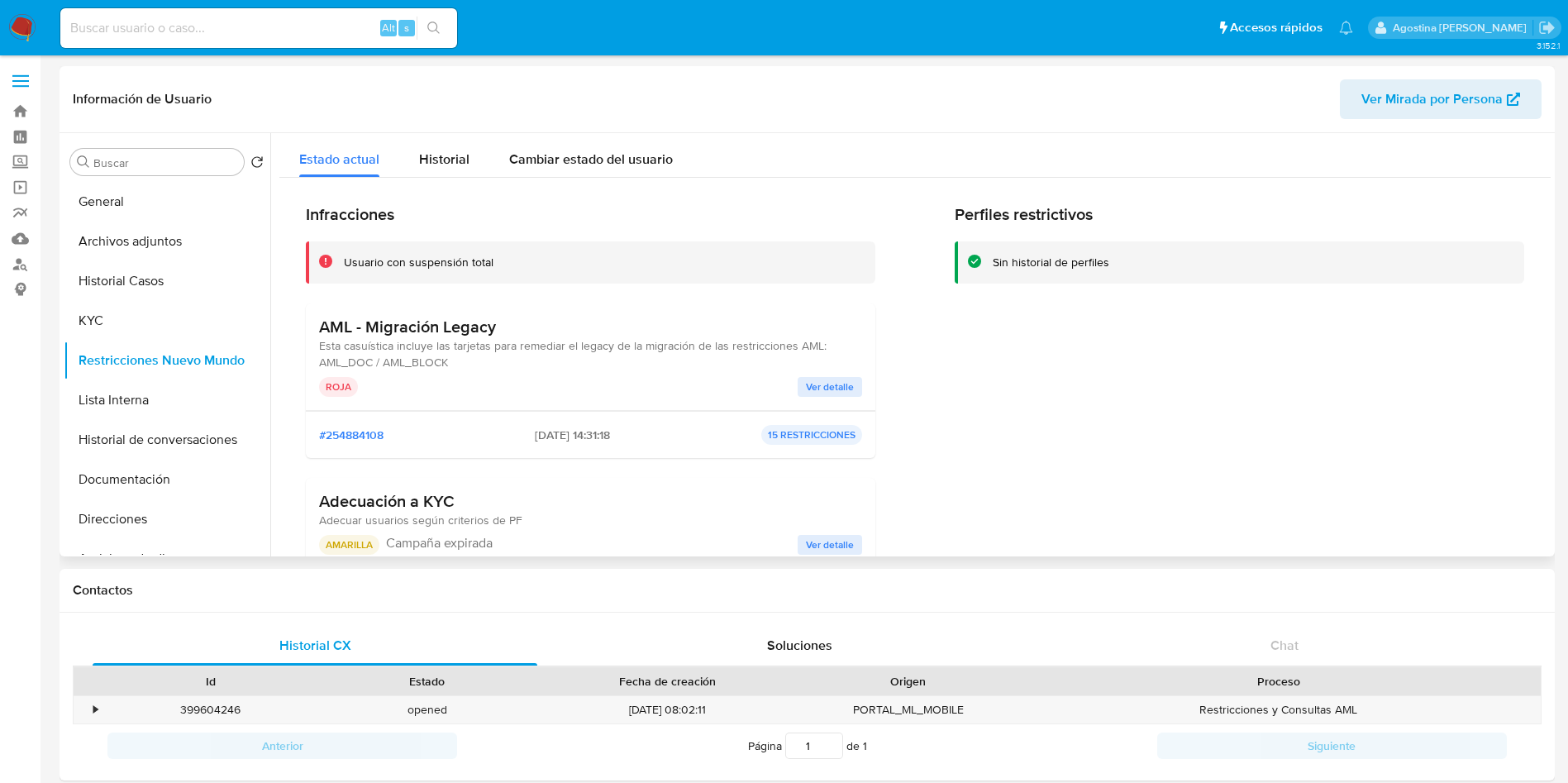
click at [817, 382] on span "Ver detalle" at bounding box center [830, 387] width 48 height 17
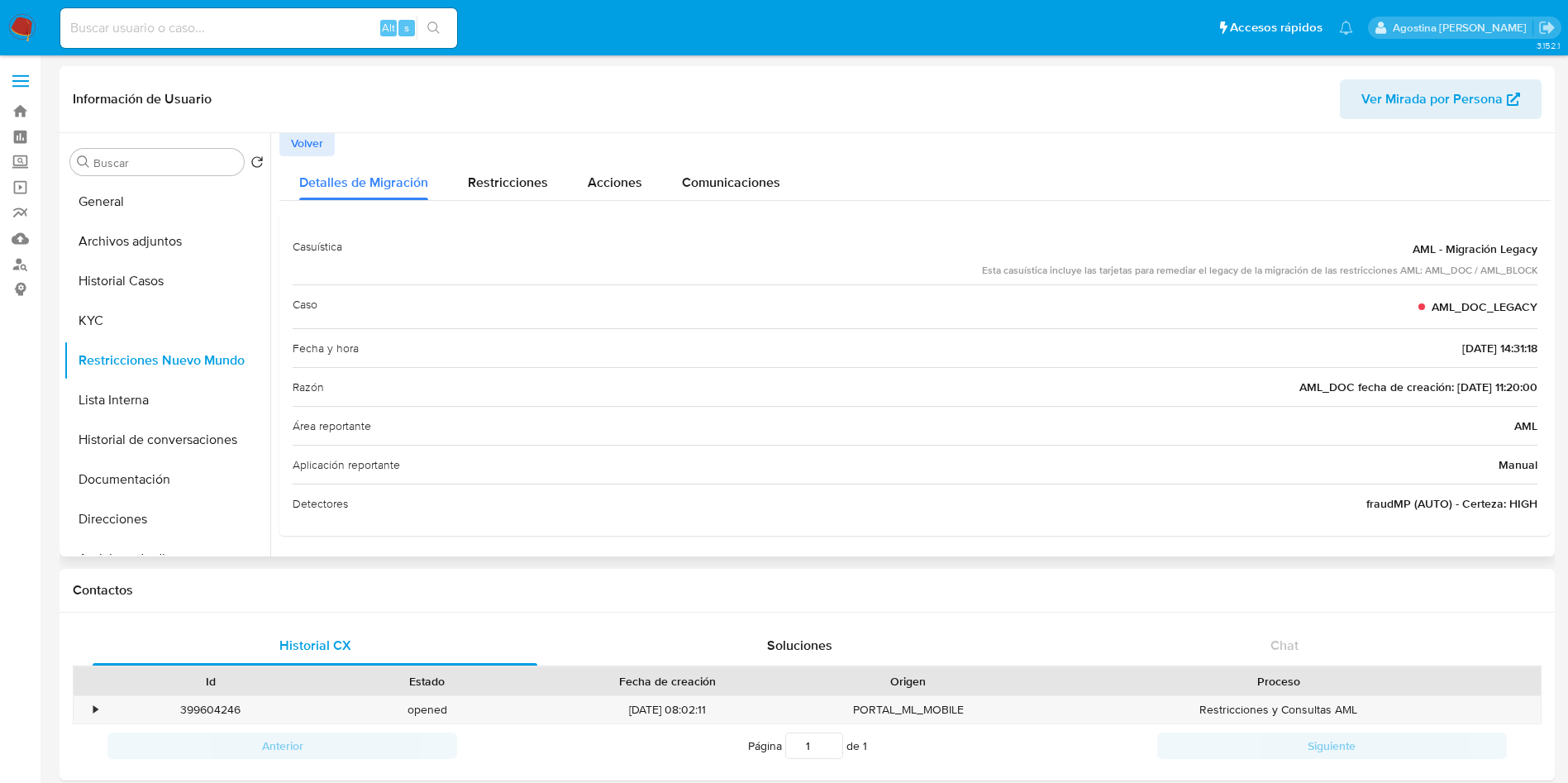
scroll to position [4, 0]
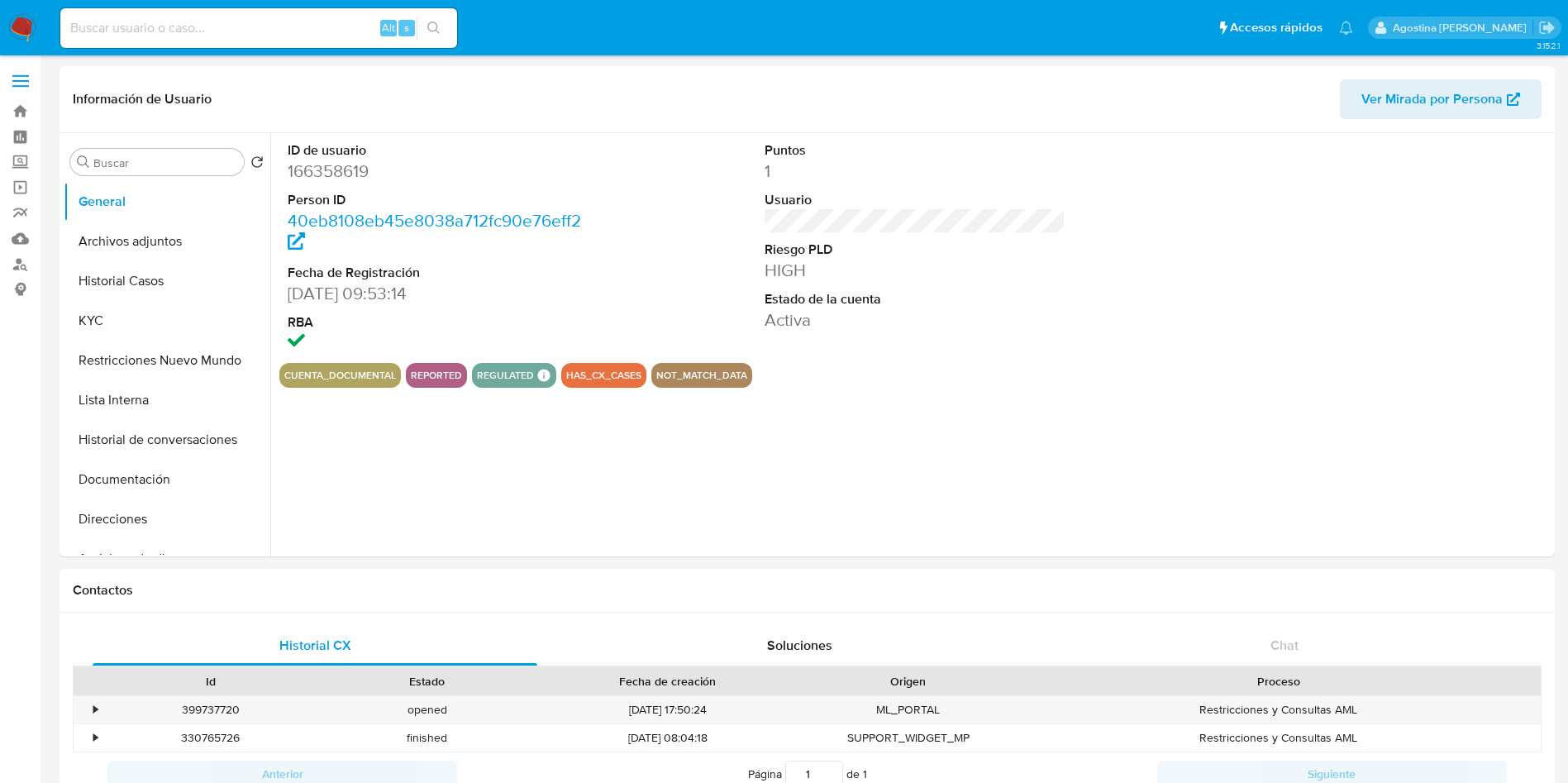
select select "10"
click at [183, 240] on button "Archivos adjuntos" at bounding box center [160, 241] width 194 height 40
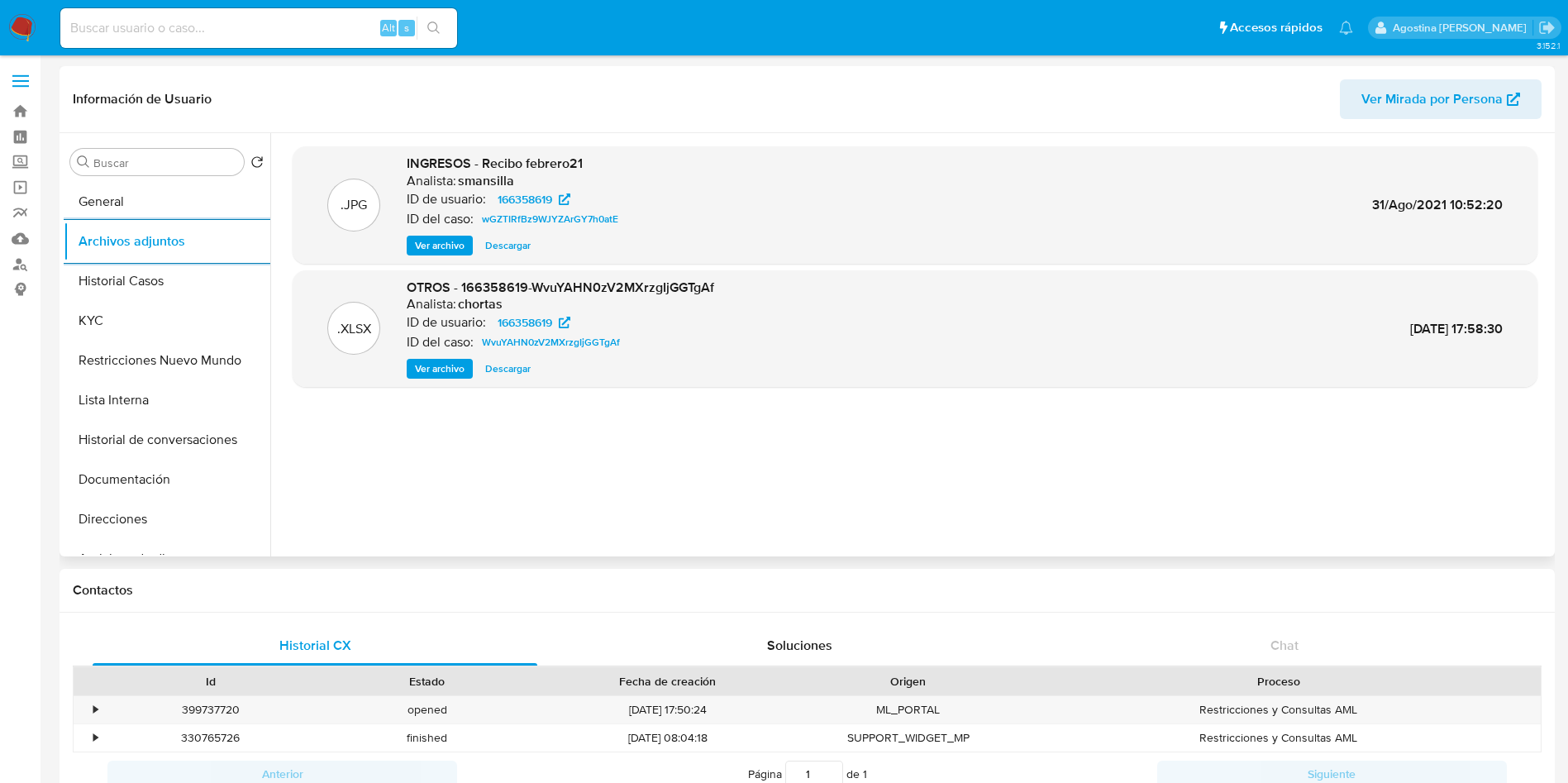
click at [458, 373] on span "Ver archivo" at bounding box center [440, 369] width 50 height 17
click at [593, 341] on span "WvuYAHN0zV2MXrzgIjGGTgAf" at bounding box center [550, 342] width 138 height 19
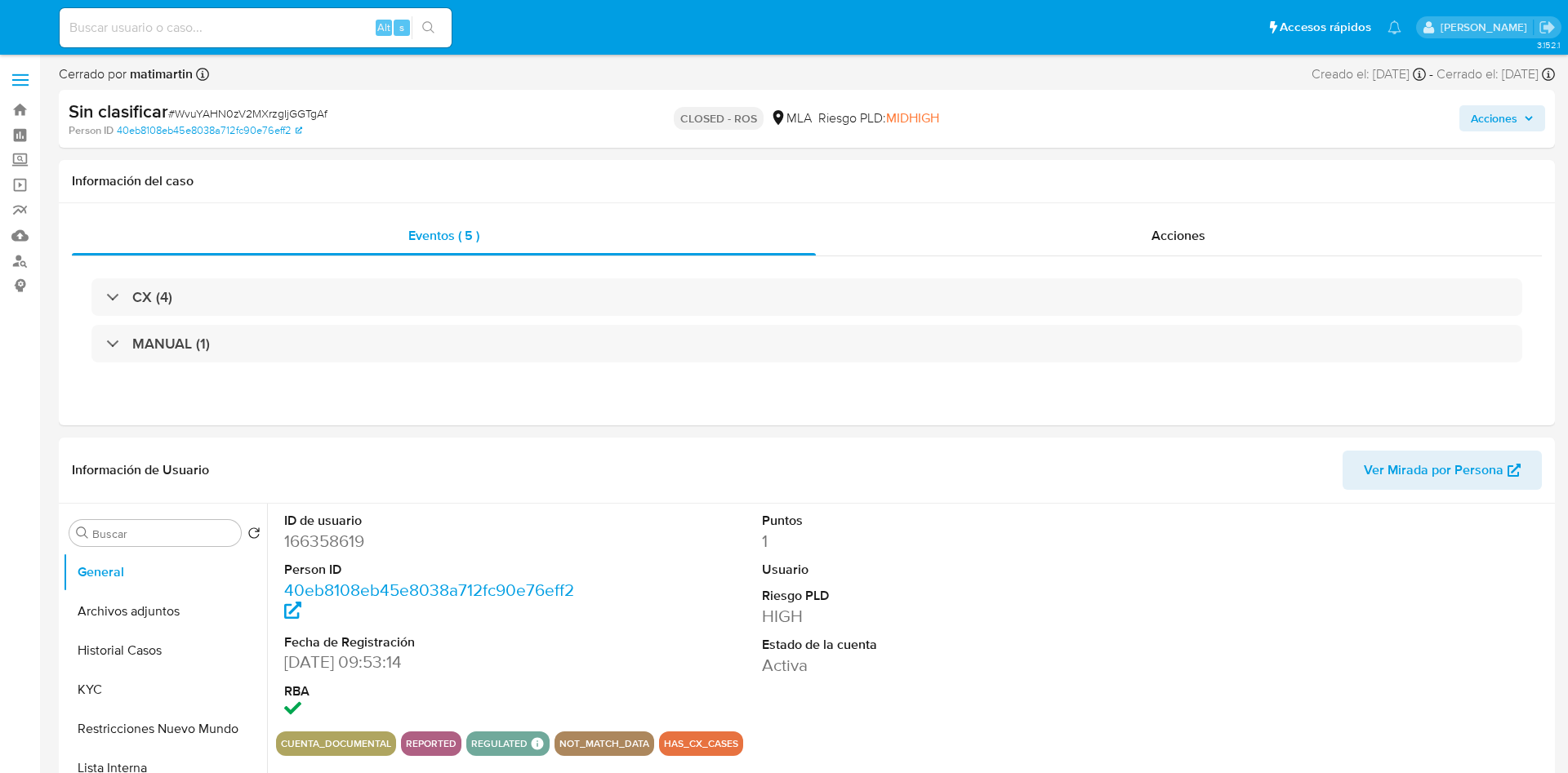
select select "10"
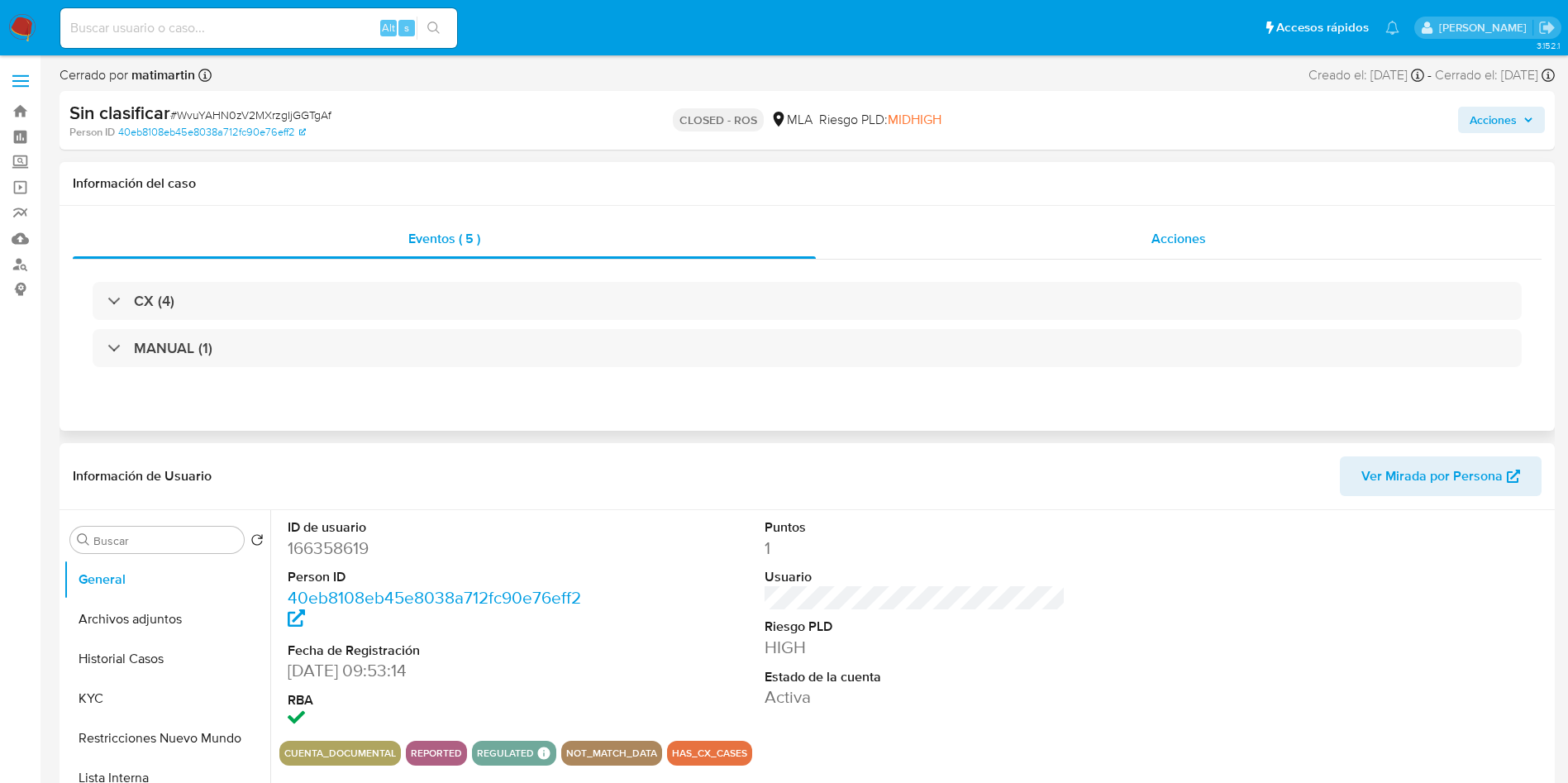
click at [1198, 249] on div "Acciones" at bounding box center [1179, 239] width 726 height 40
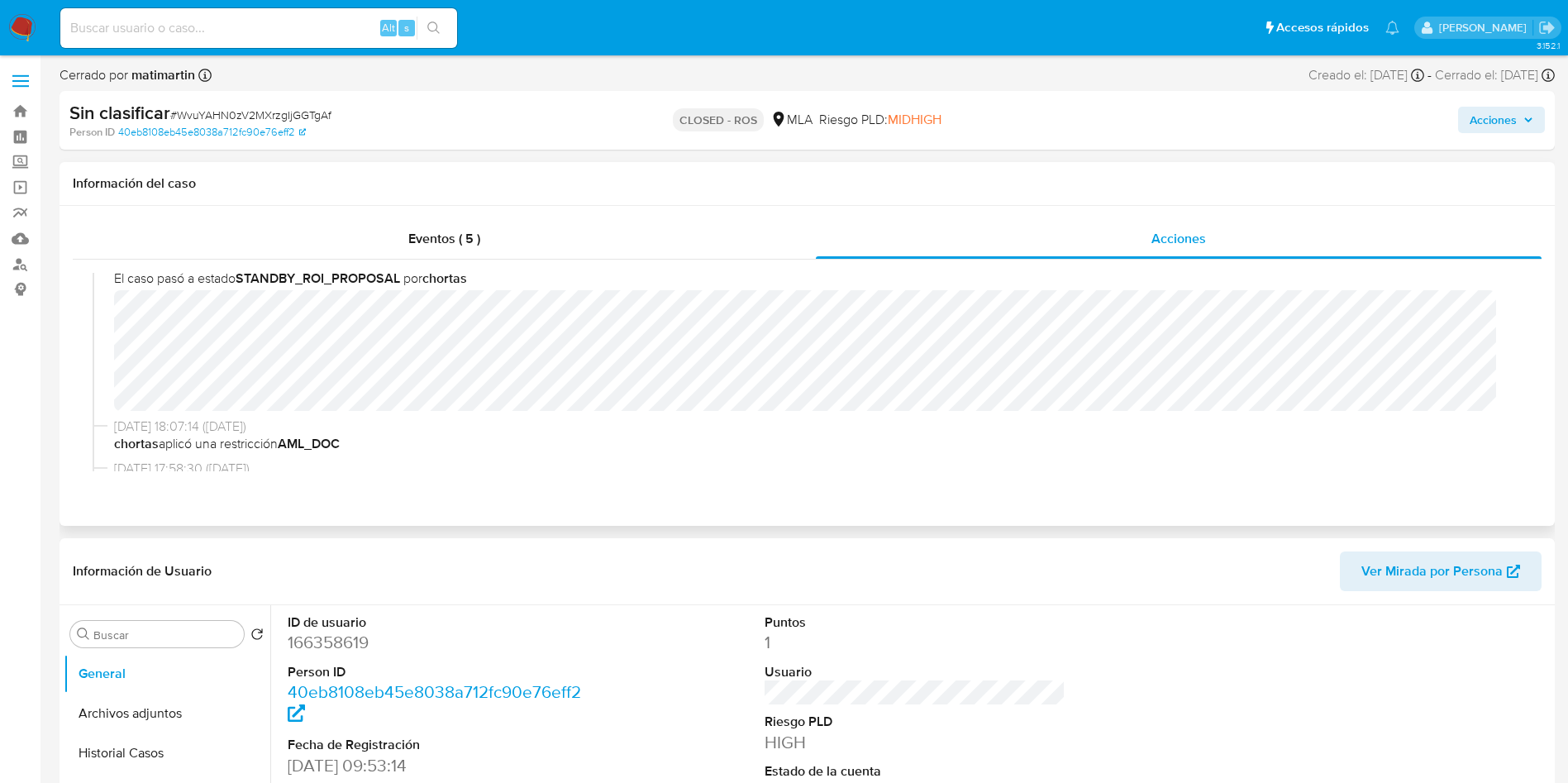
scroll to position [497, 0]
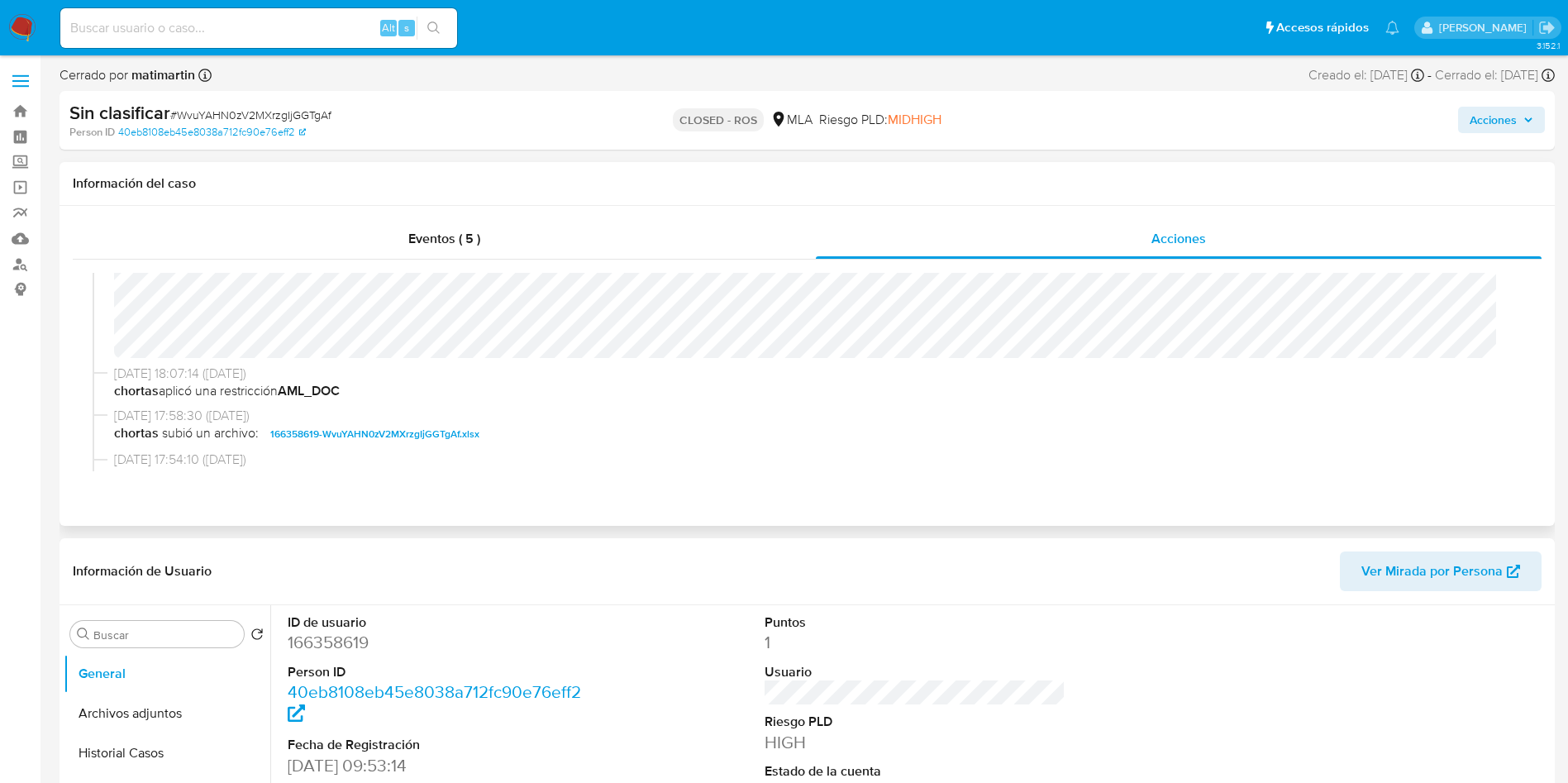
click at [445, 431] on span "166358619-WvuYAHN0zV2MXrzgIjGGTgAf.xlsx" at bounding box center [375, 434] width 209 height 19
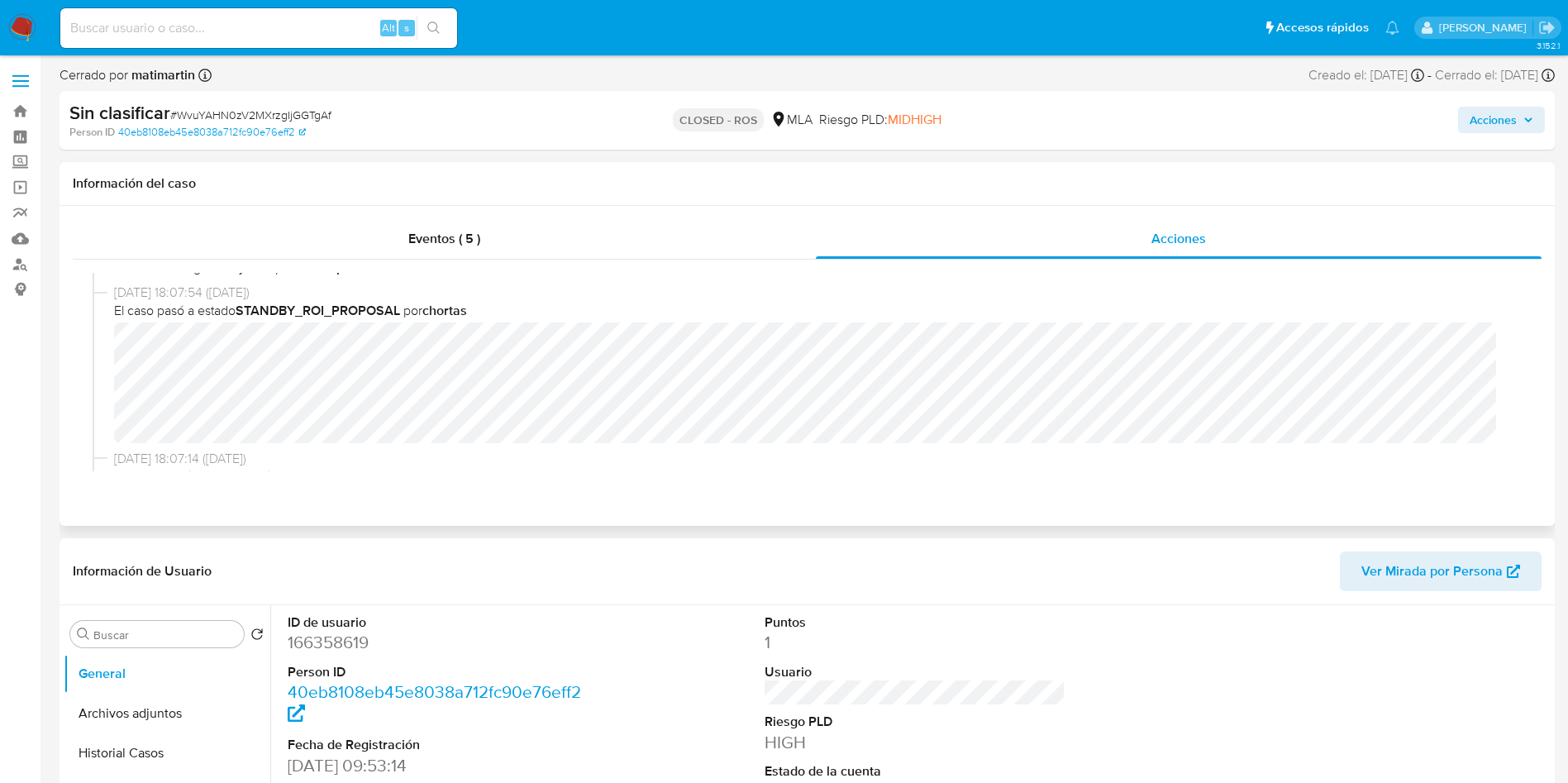
scroll to position [373, 0]
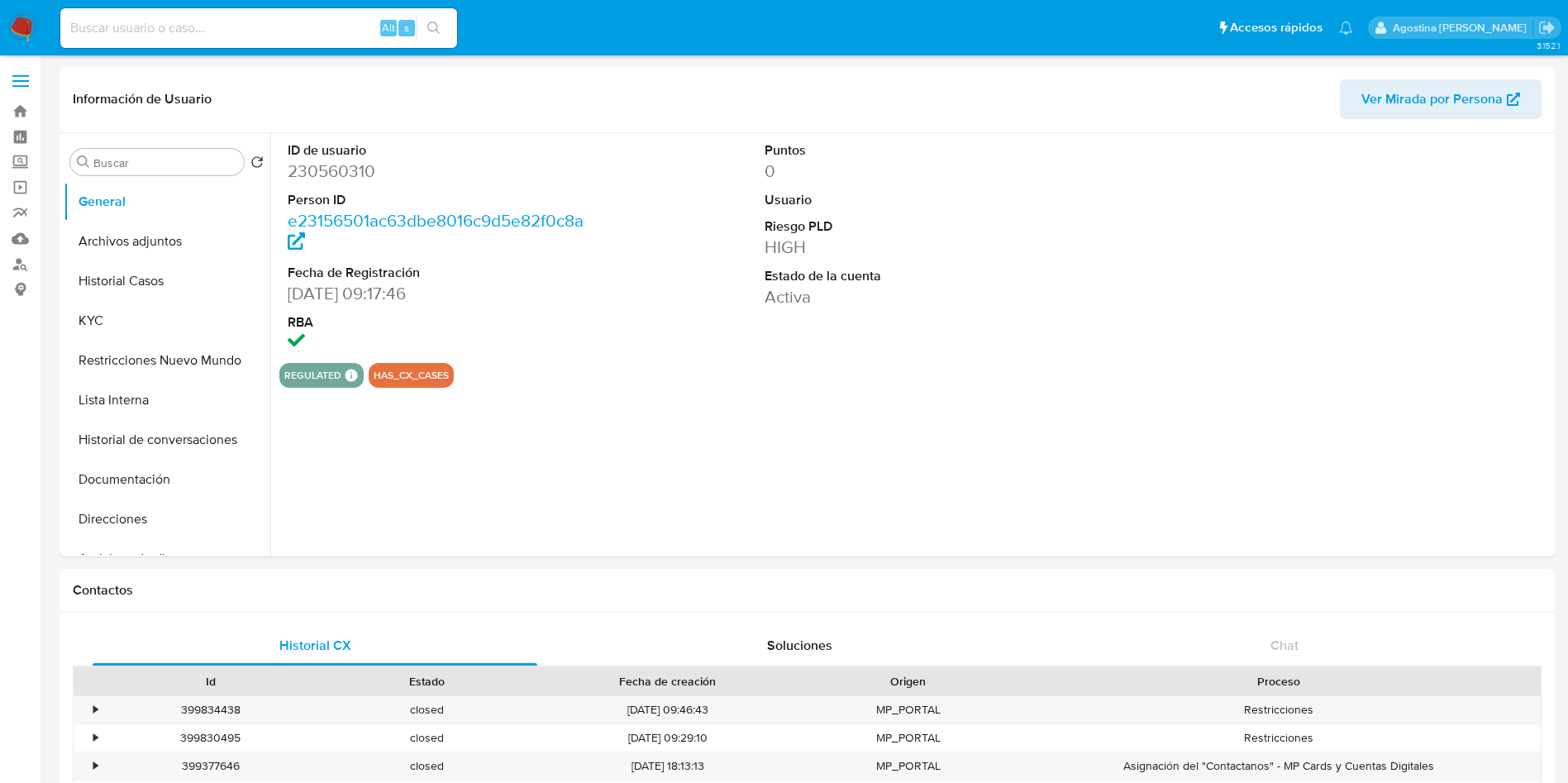
select select "10"
click at [212, 244] on button "Archivos adjuntos" at bounding box center [160, 241] width 194 height 40
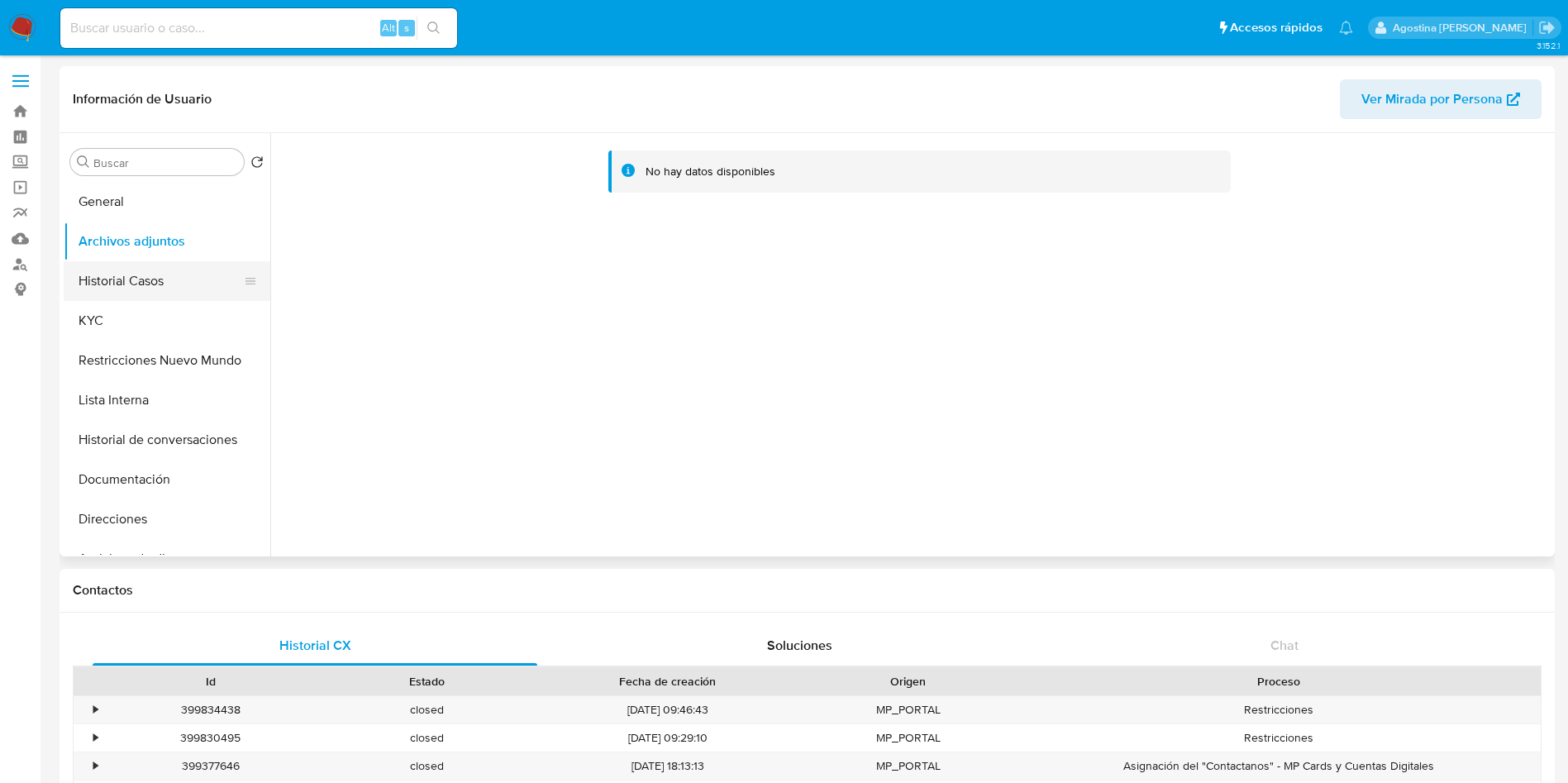
click at [167, 275] on button "Historial Casos" at bounding box center [160, 281] width 194 height 40
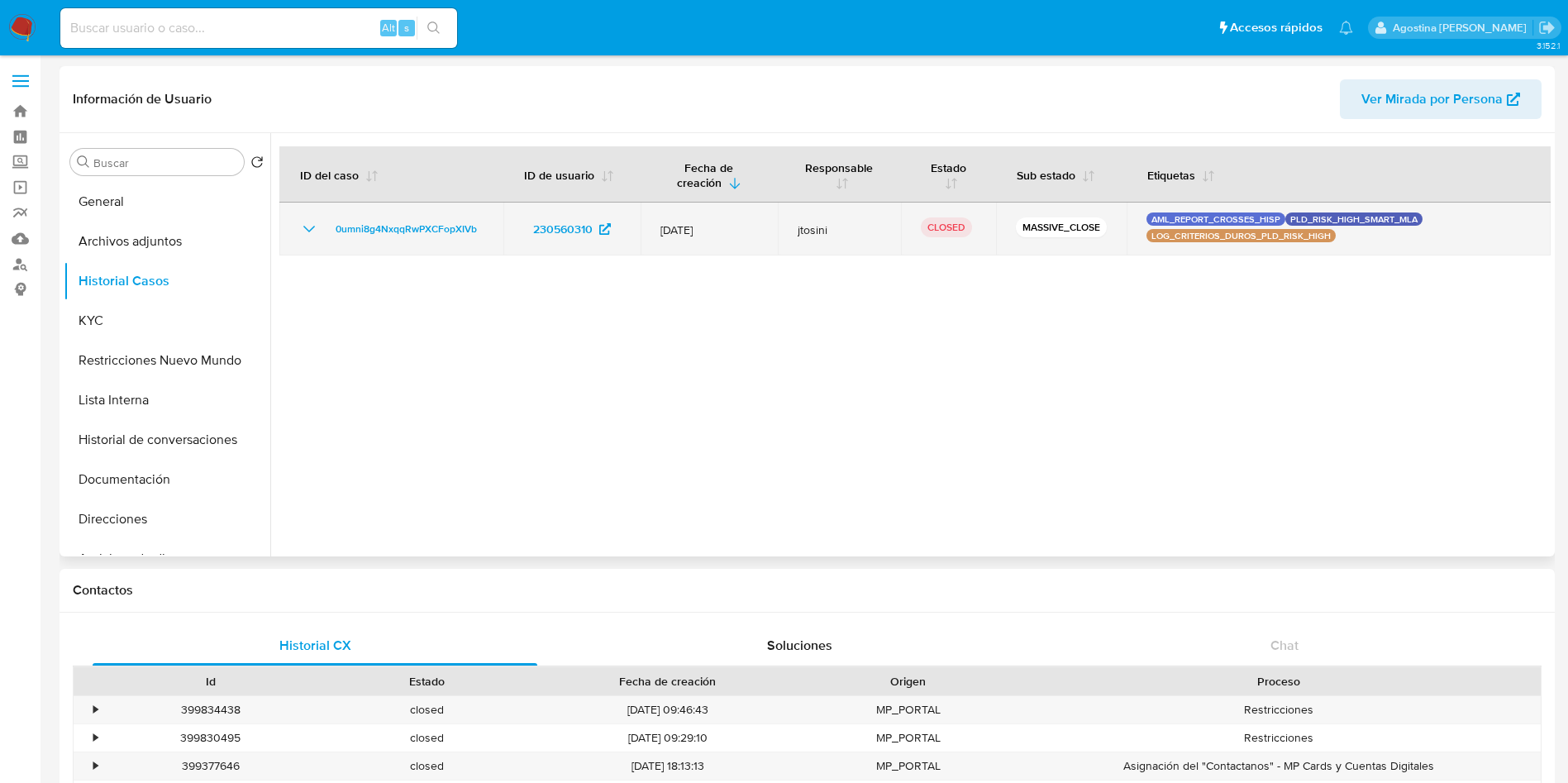
click at [311, 224] on icon "Mostrar/Ocultar" at bounding box center [308, 229] width 19 height 19
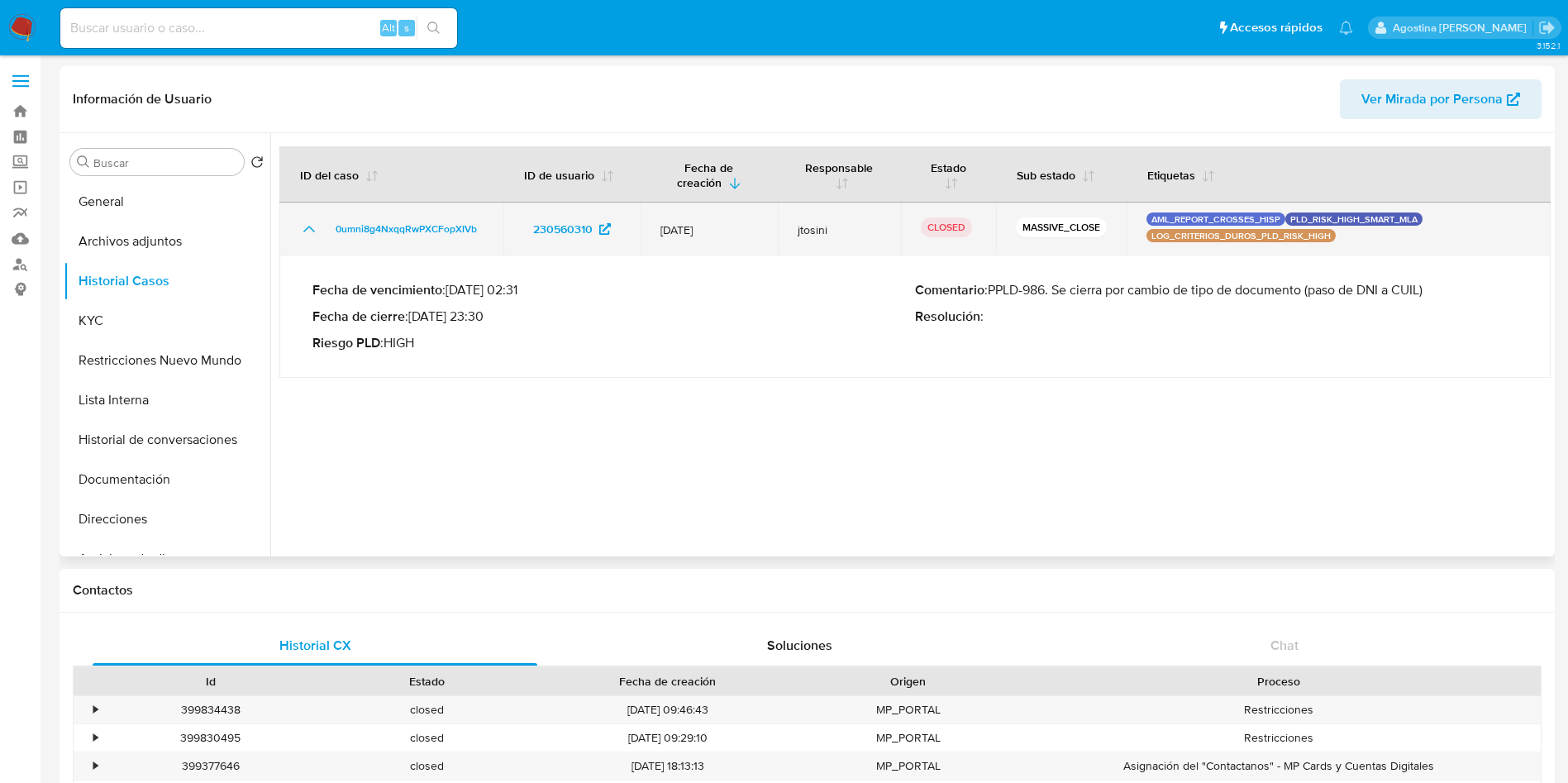
click at [311, 224] on icon "Mostrar/Ocultar" at bounding box center [308, 229] width 19 height 19
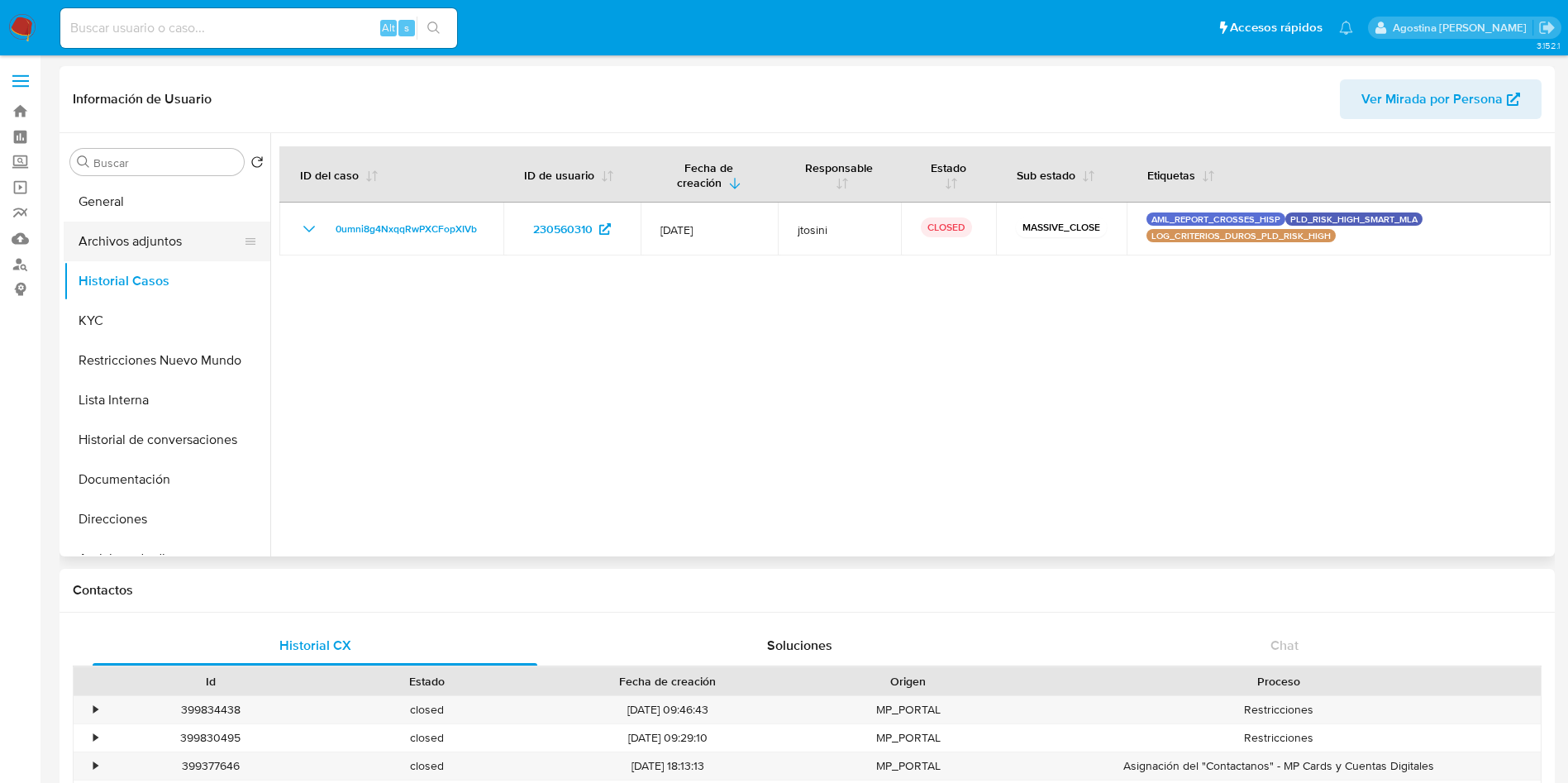
click at [125, 254] on button "Archivos adjuntos" at bounding box center [160, 241] width 194 height 40
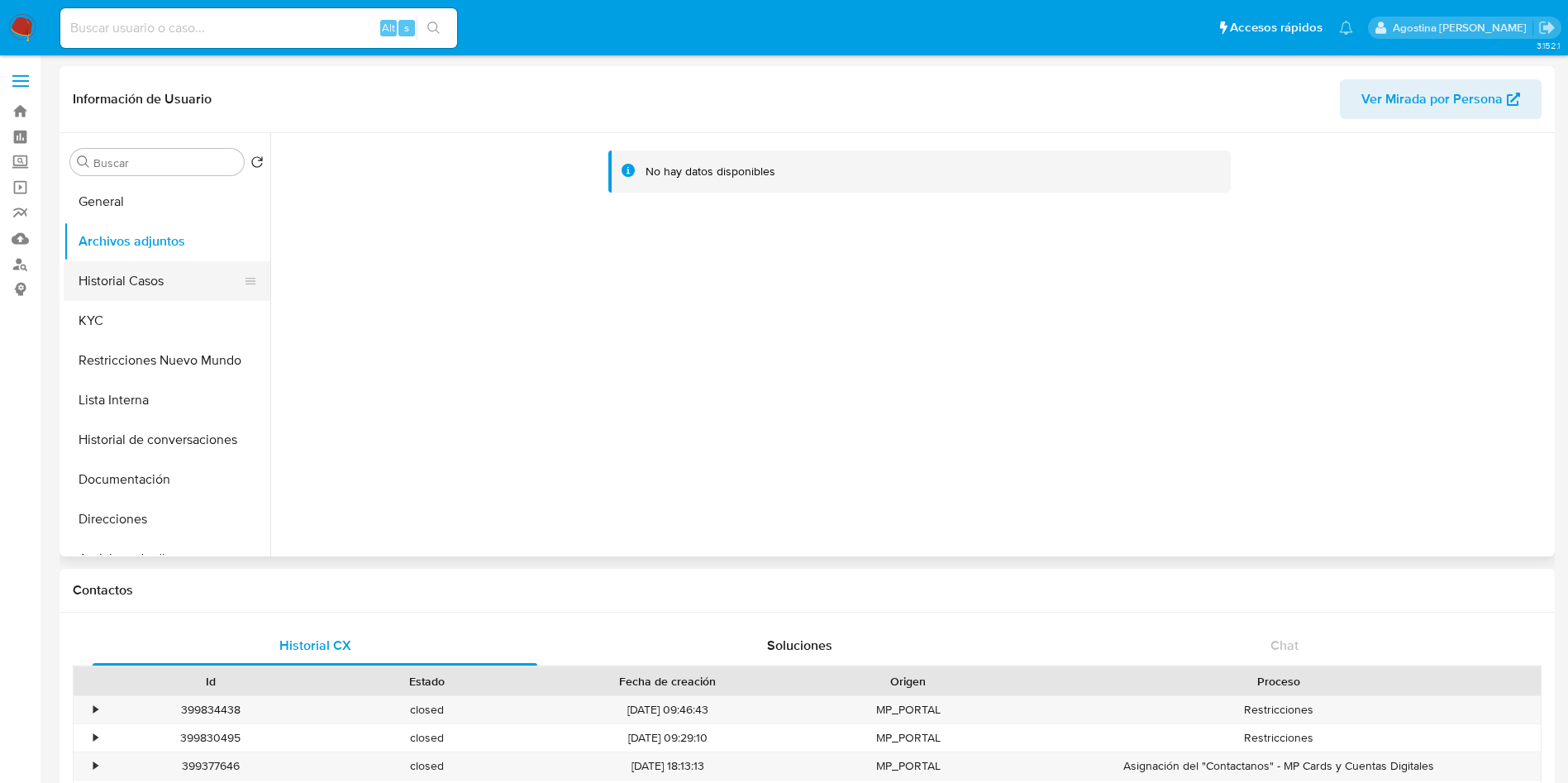
click at [173, 271] on button "Historial Casos" at bounding box center [160, 281] width 194 height 40
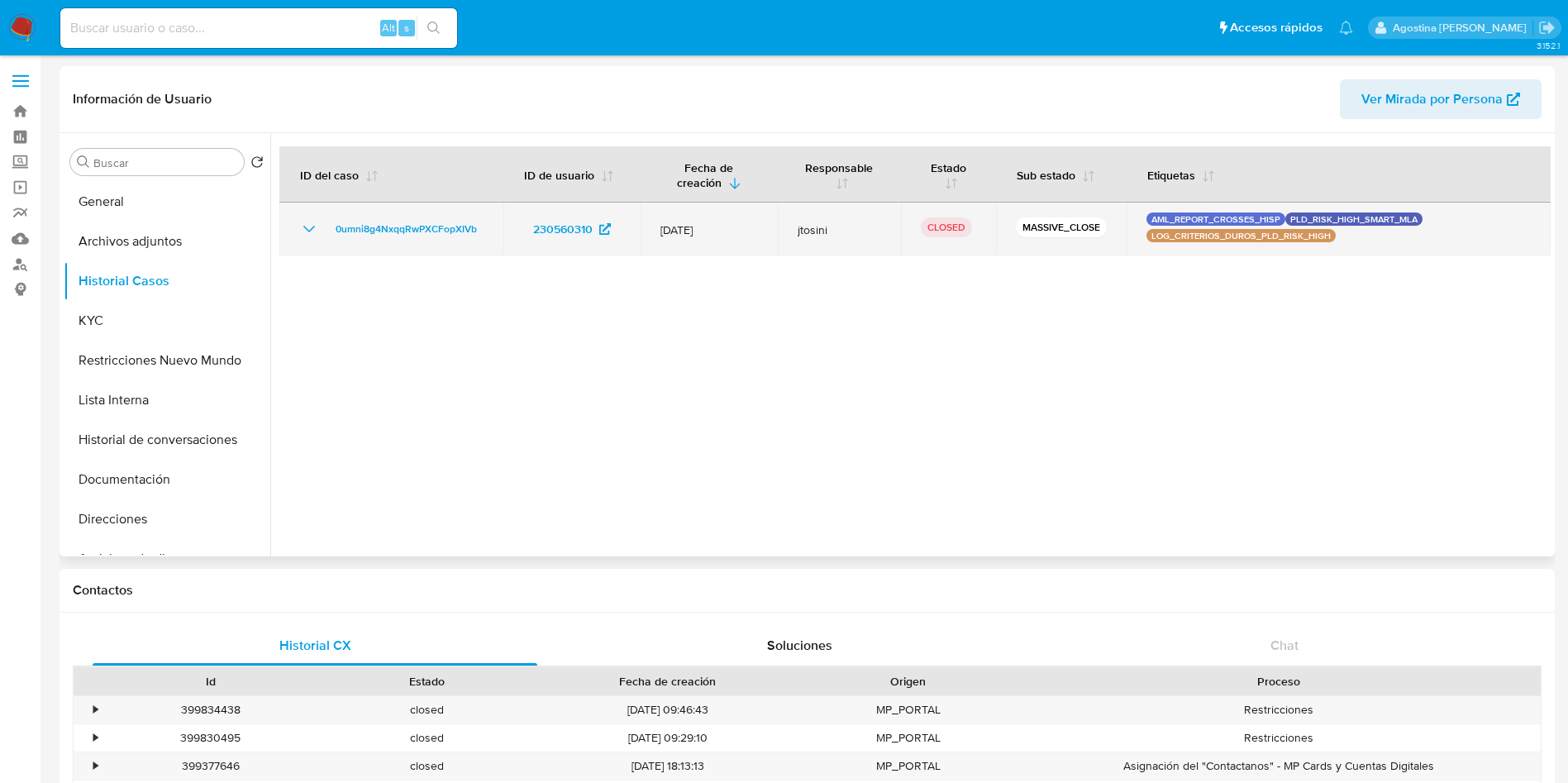
click at [305, 220] on icon "Mostrar/Ocultar" at bounding box center [308, 229] width 19 height 19
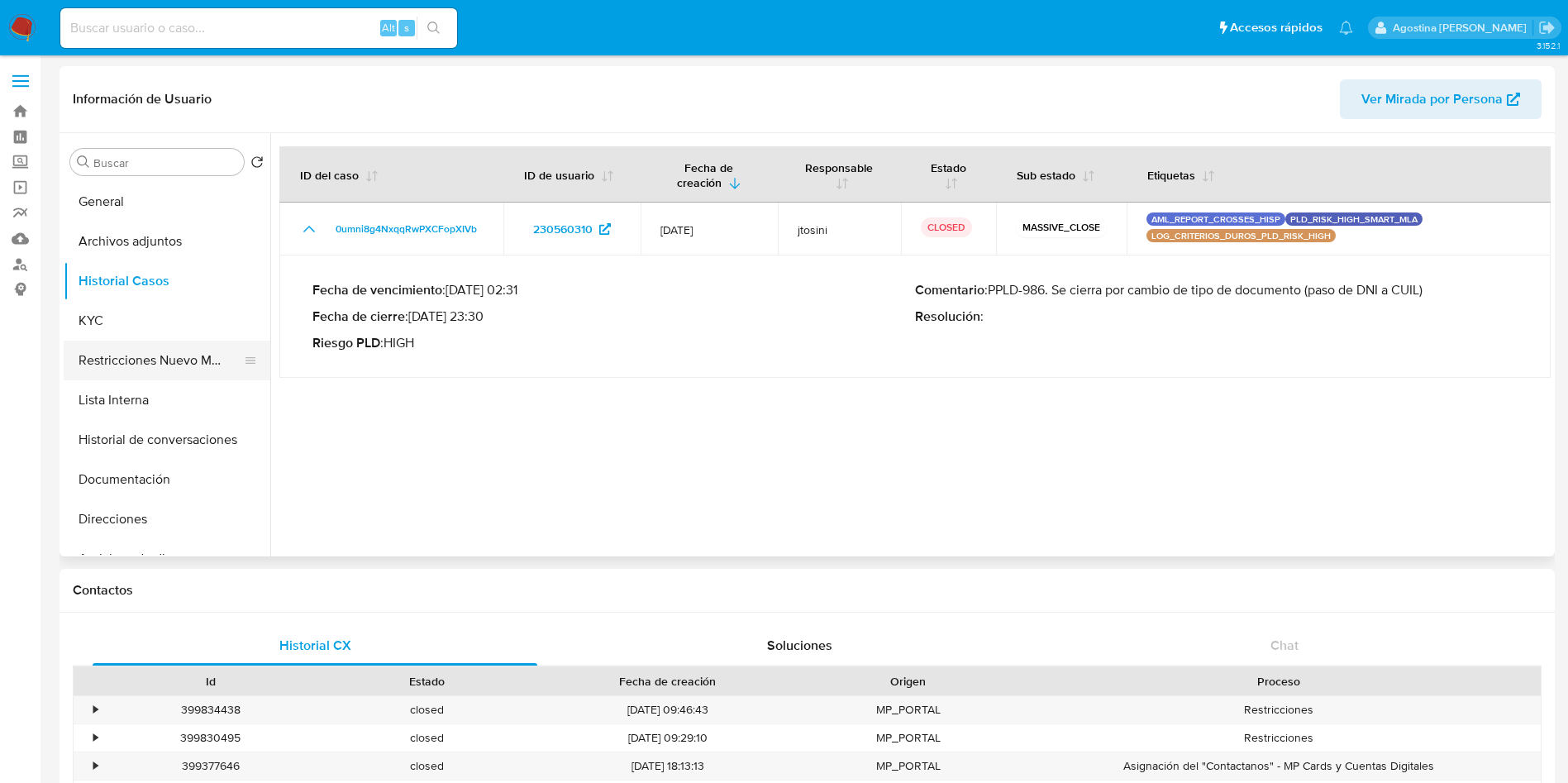
click at [126, 370] on button "Restricciones Nuevo Mundo" at bounding box center [160, 360] width 194 height 40
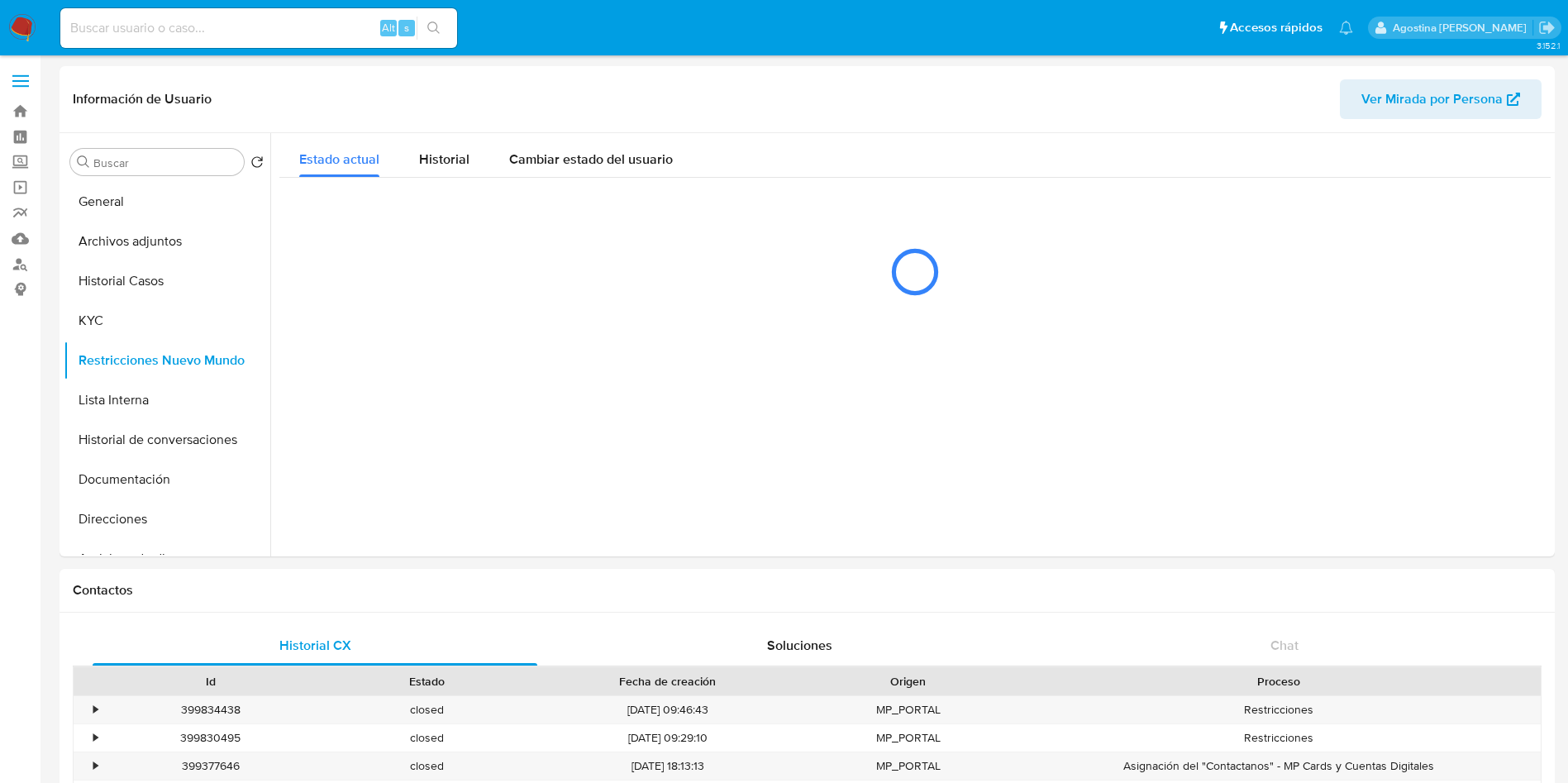
drag, startPoint x: 126, startPoint y: 370, endPoint x: 0, endPoint y: 356, distance: 126.8
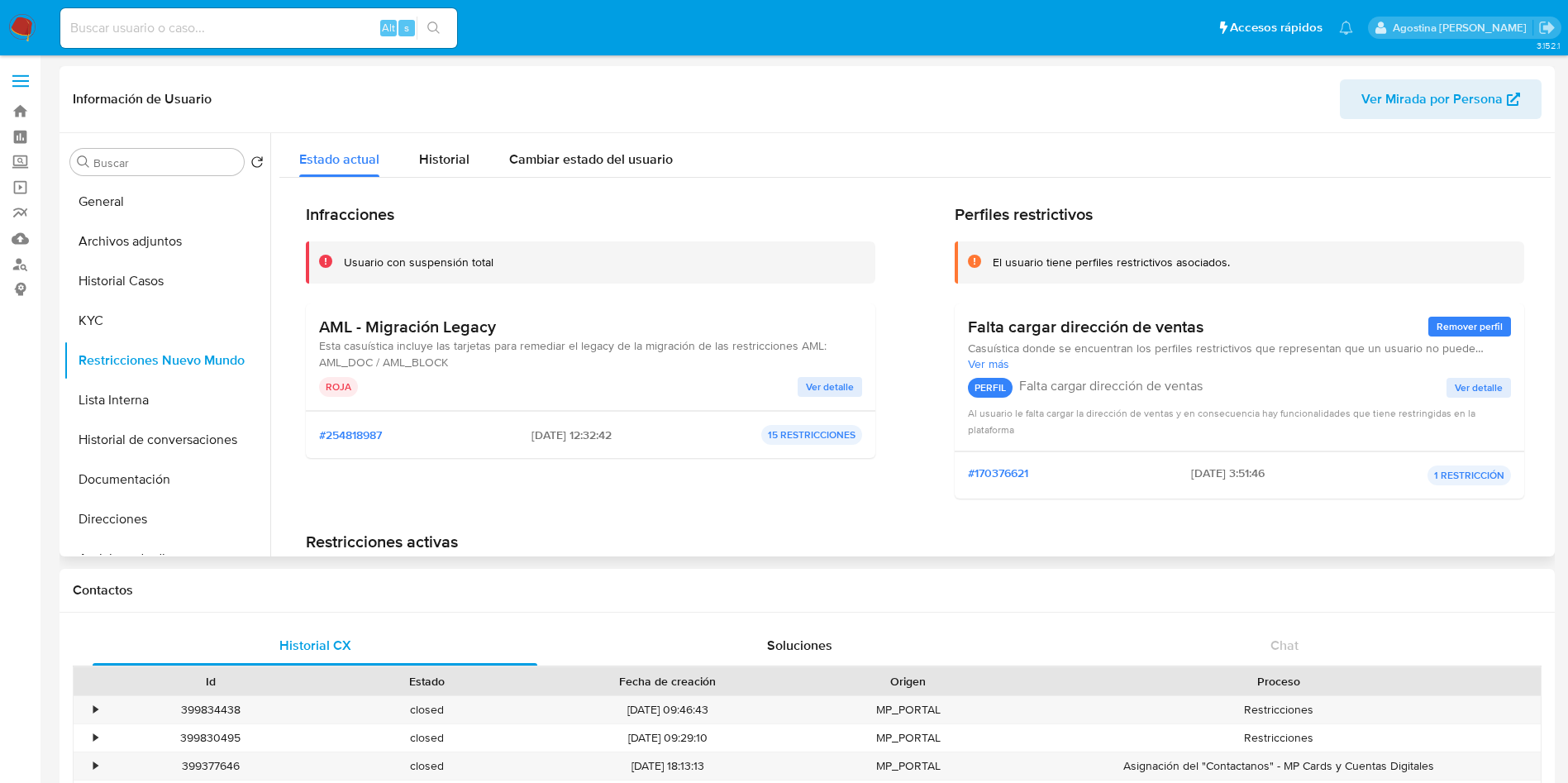
click at [817, 388] on span "Ver detalle" at bounding box center [830, 387] width 48 height 17
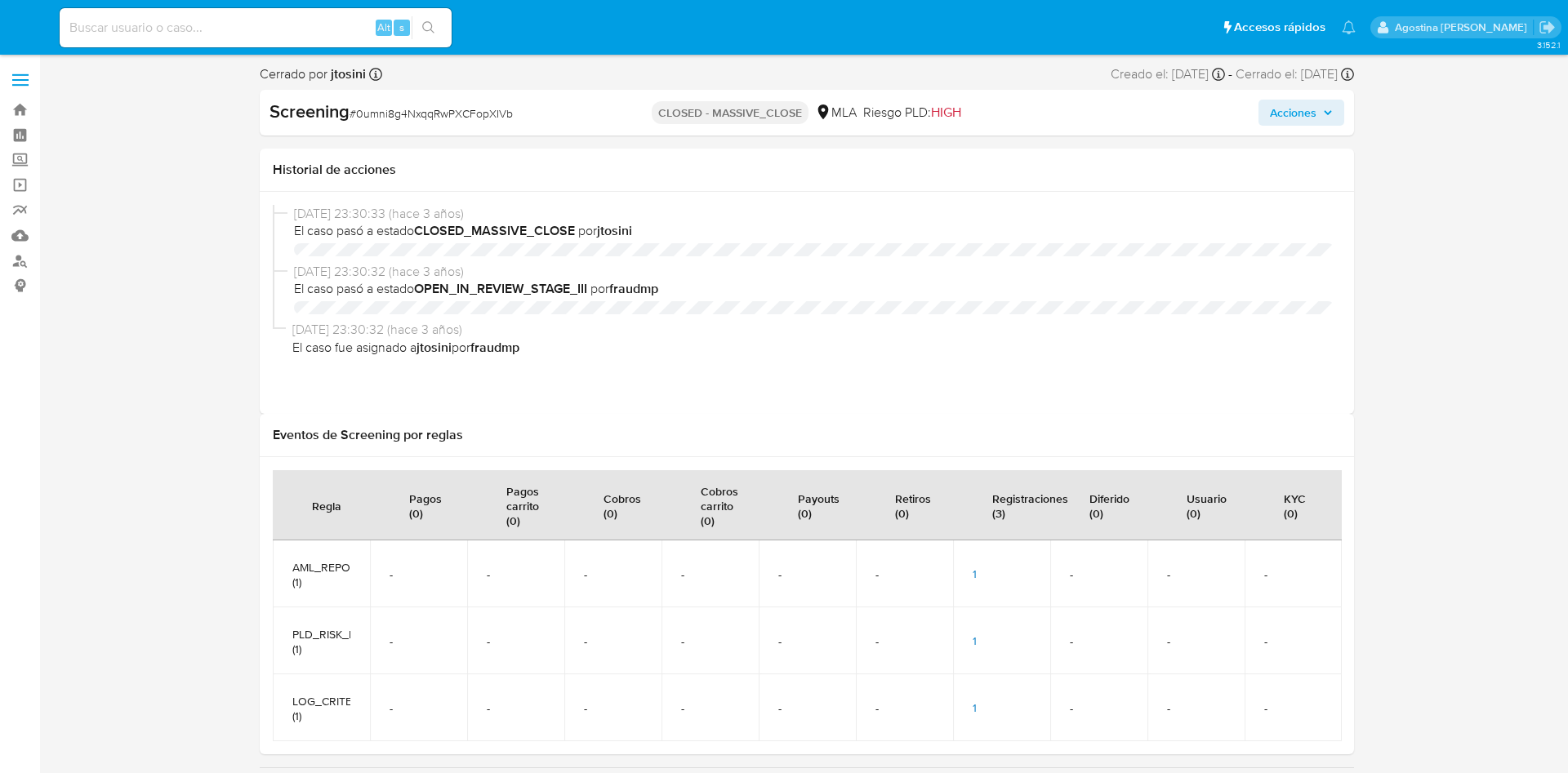
select select "10"
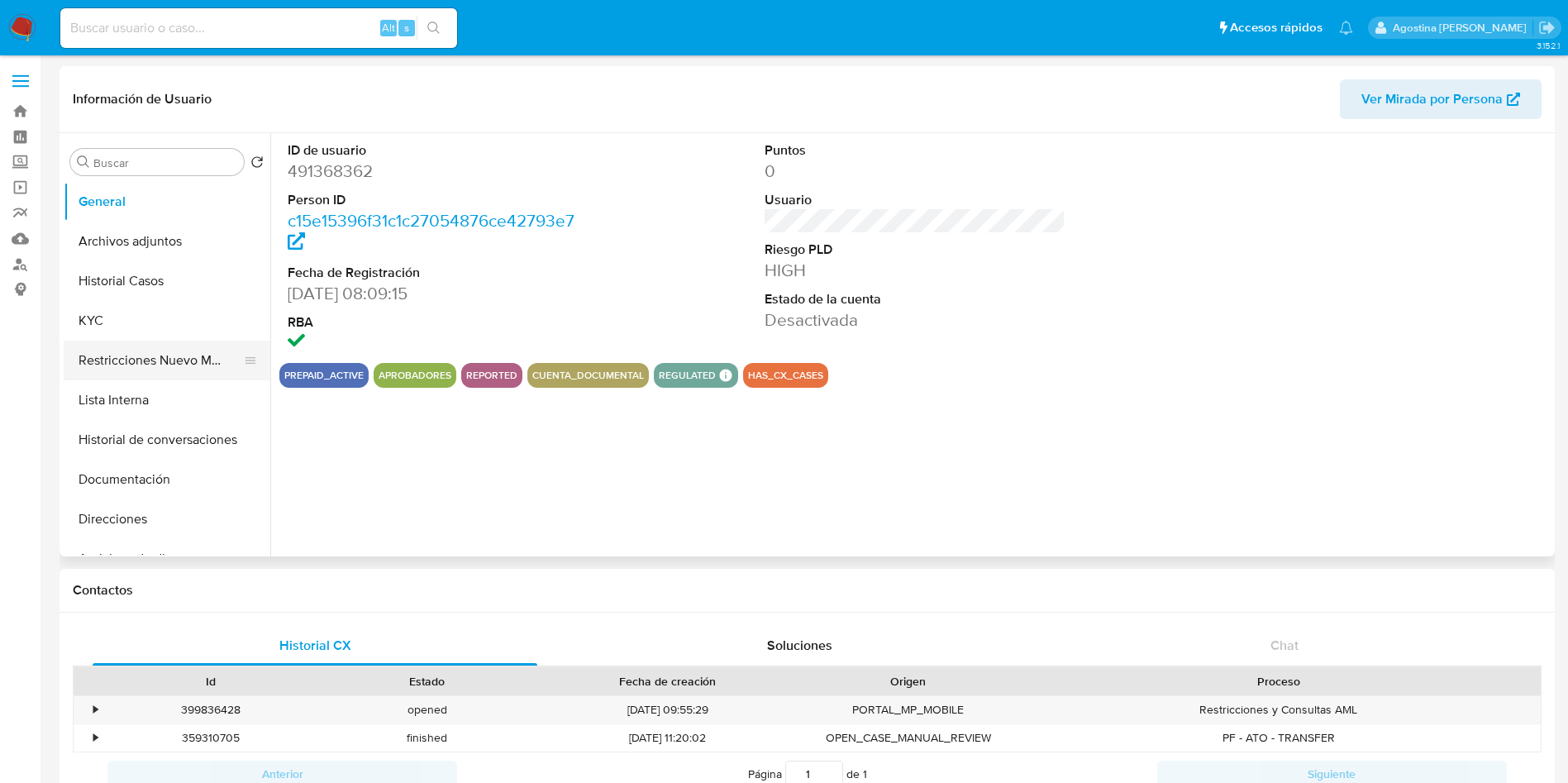
select select "10"
click at [172, 235] on button "Archivos adjuntos" at bounding box center [160, 241] width 194 height 40
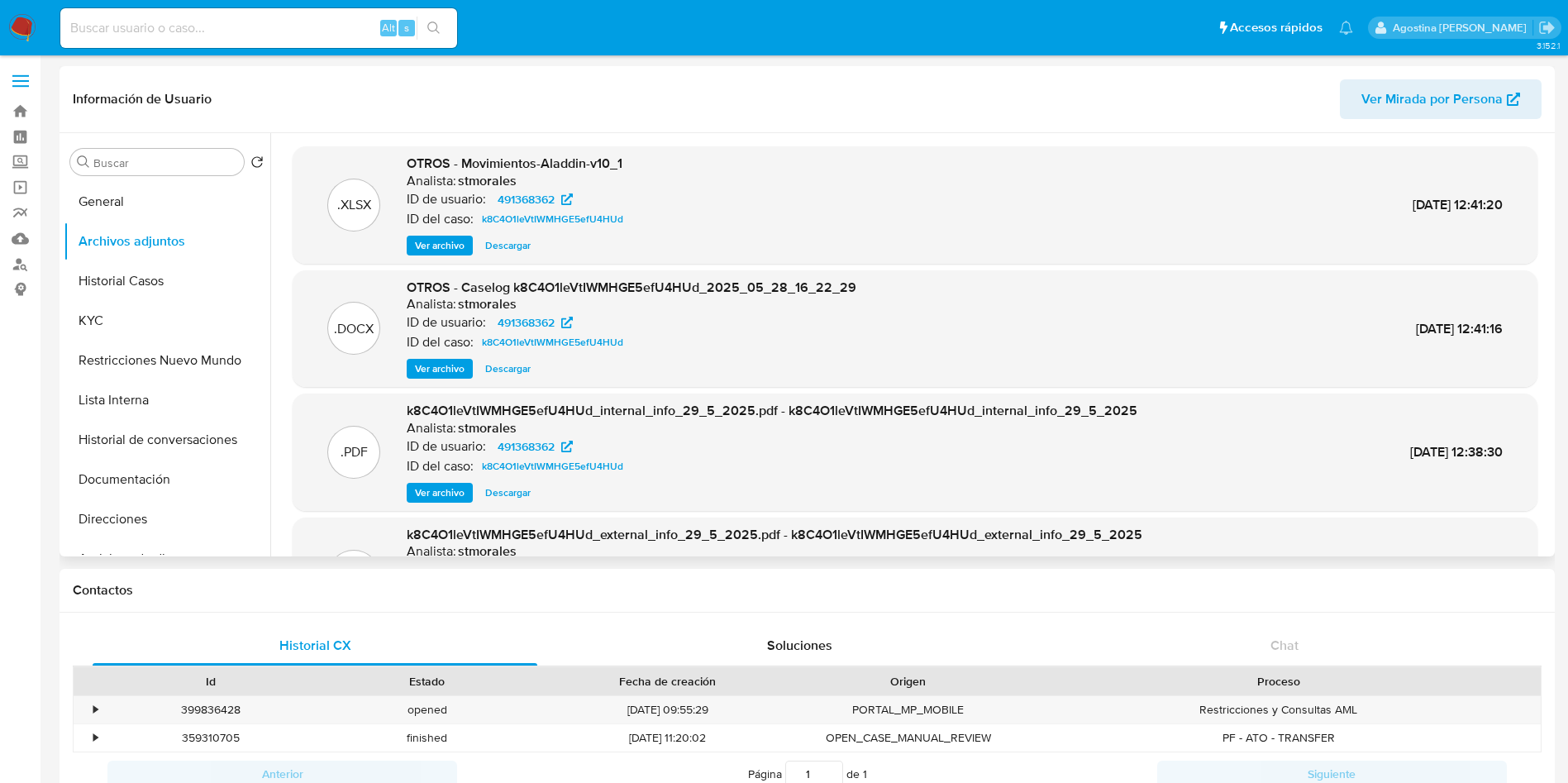
click at [441, 365] on span "Ver archivo" at bounding box center [440, 369] width 50 height 17
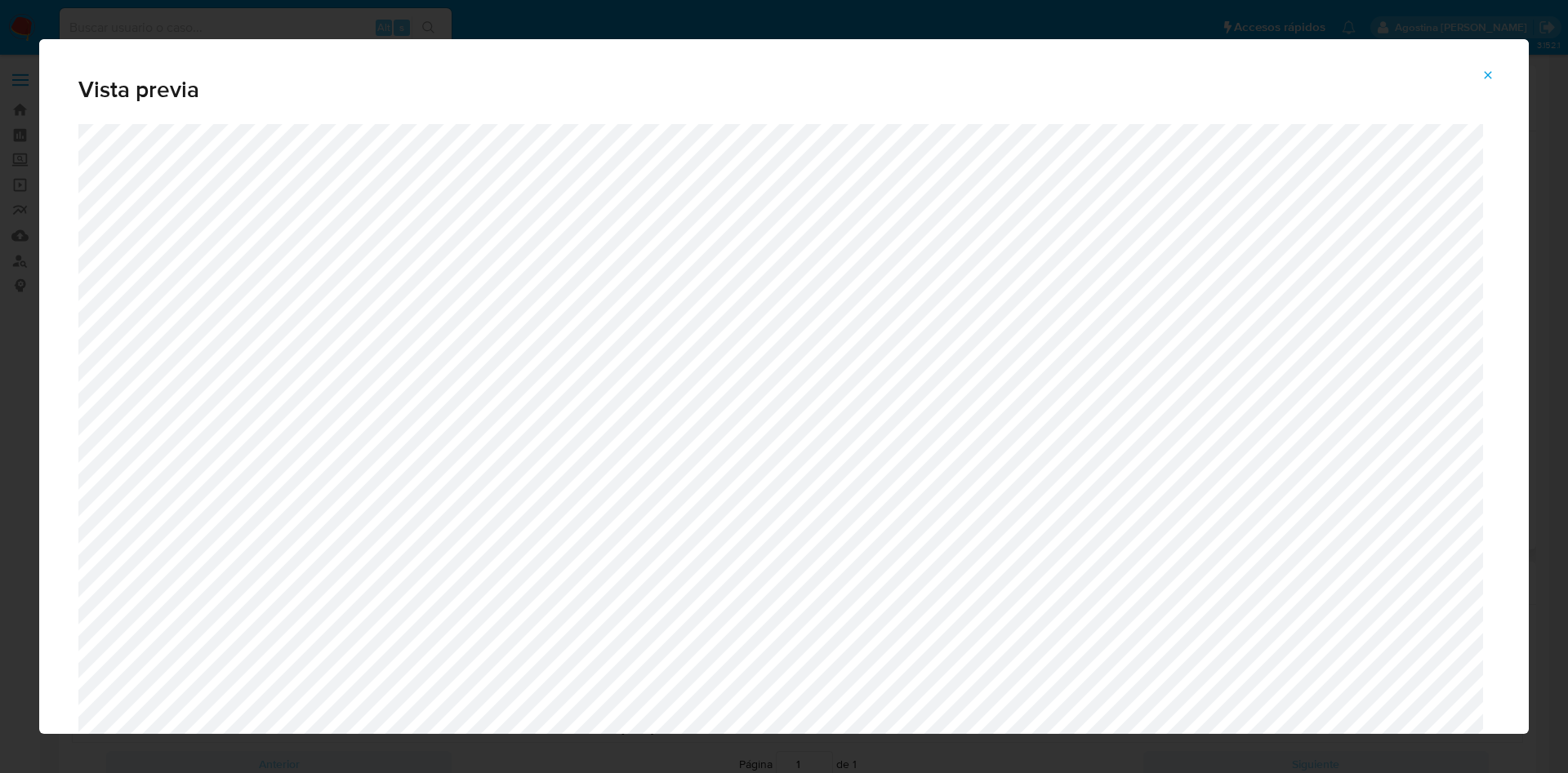
click at [1487, 70] on icon "Attachment preview" at bounding box center [1487, 75] width 13 height 13
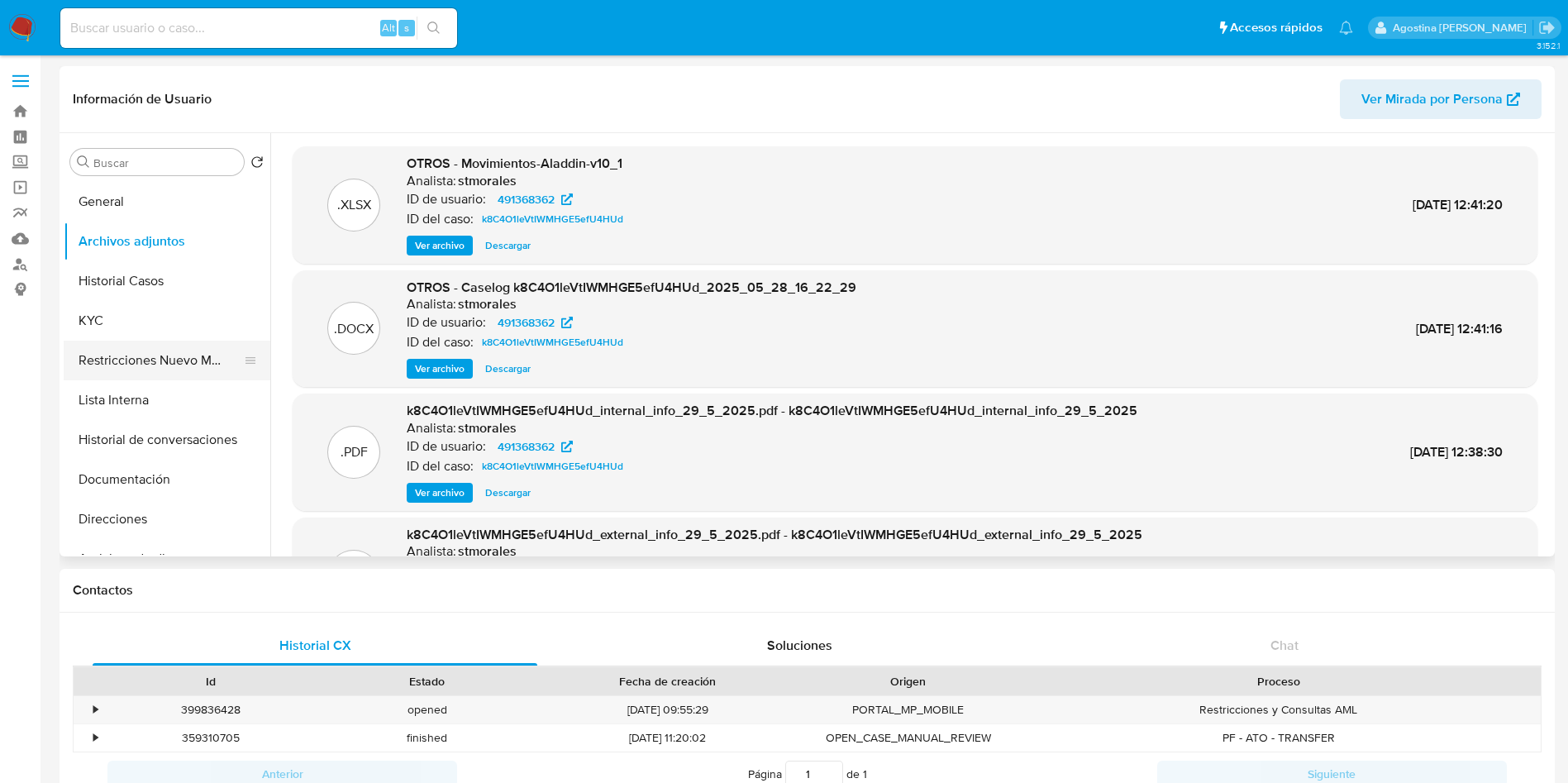
click at [143, 348] on button "Restricciones Nuevo Mundo" at bounding box center [160, 360] width 194 height 40
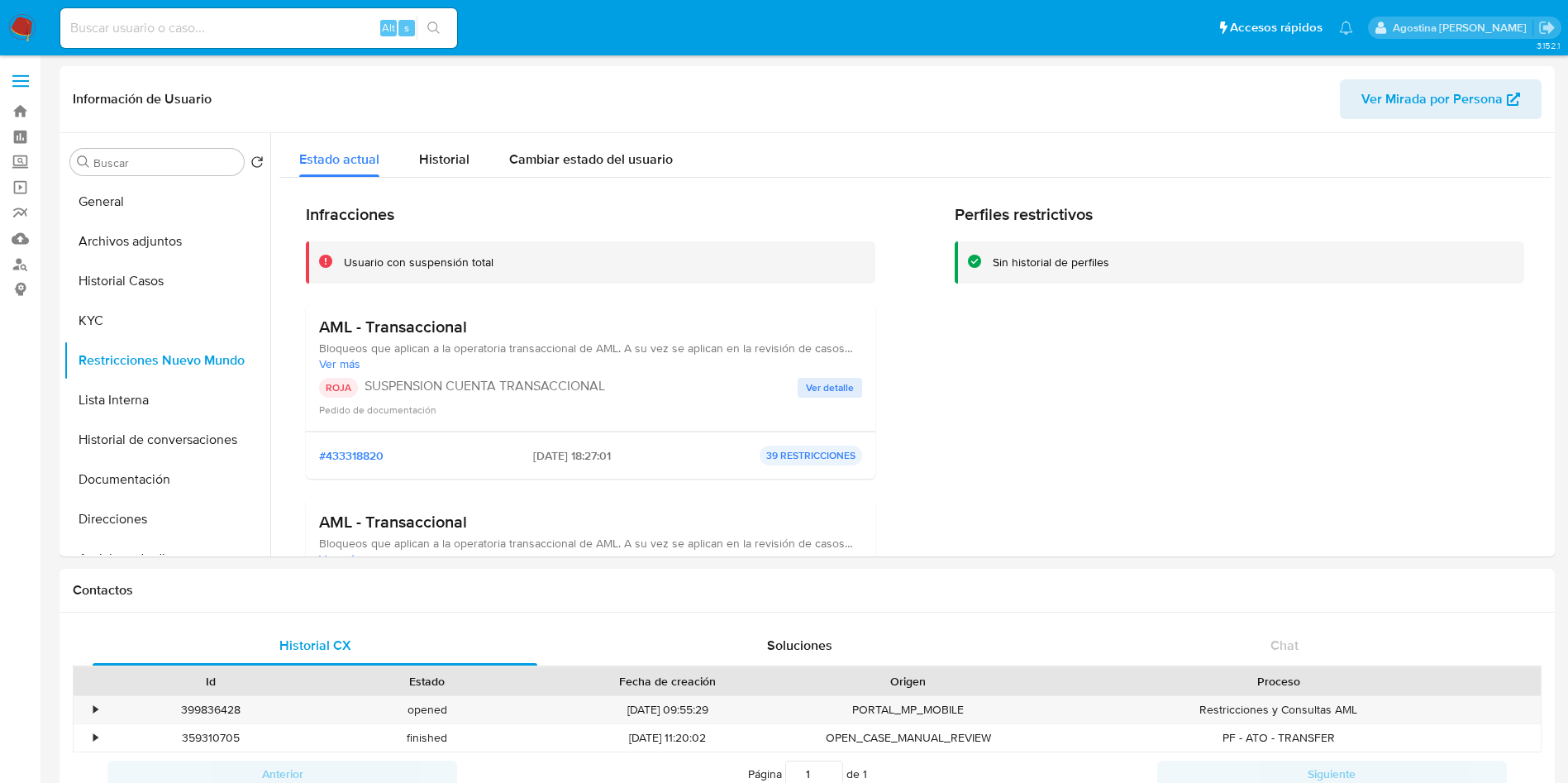
click at [829, 380] on span "Ver detalle" at bounding box center [830, 388] width 48 height 17
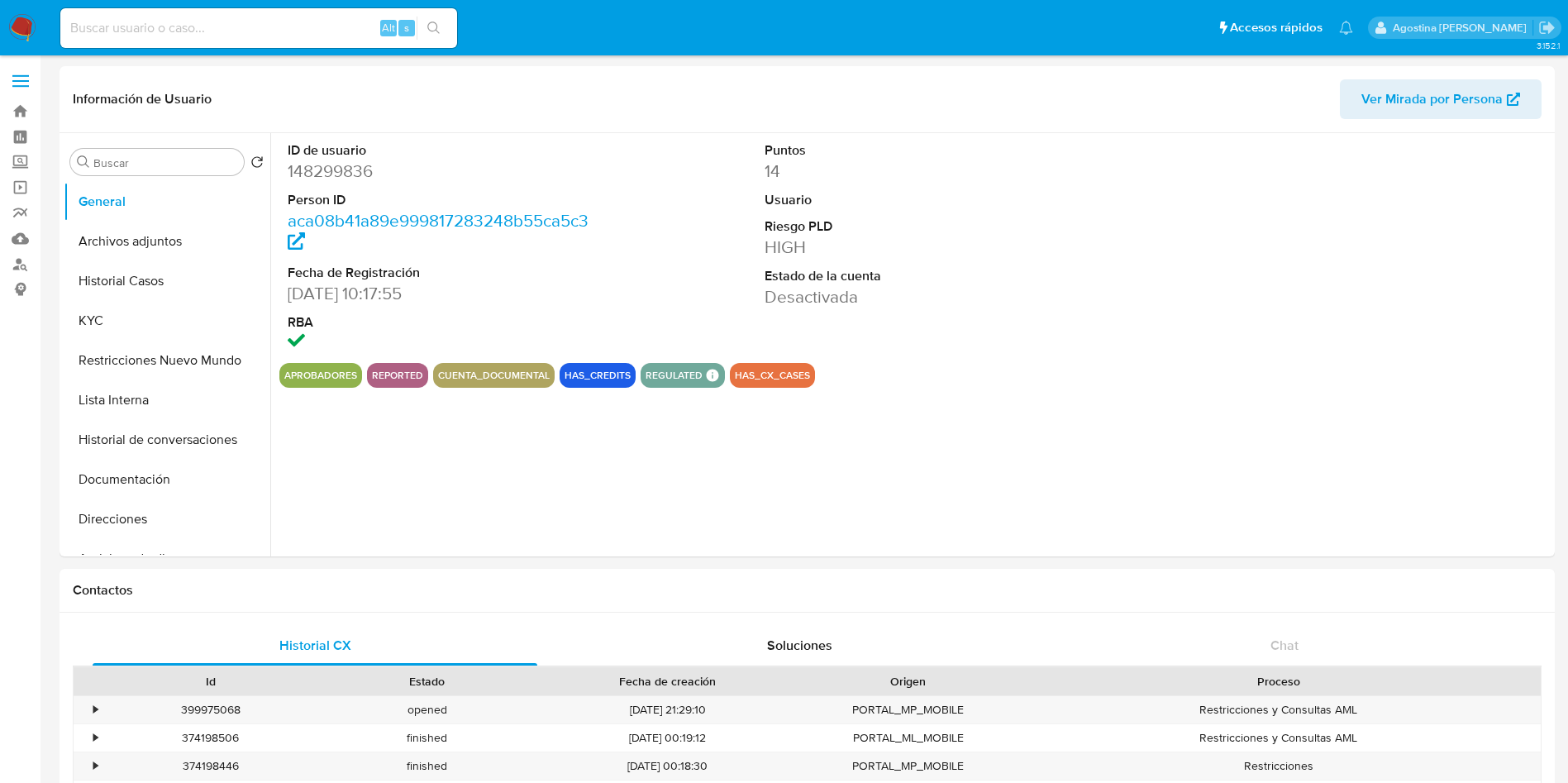
select select "10"
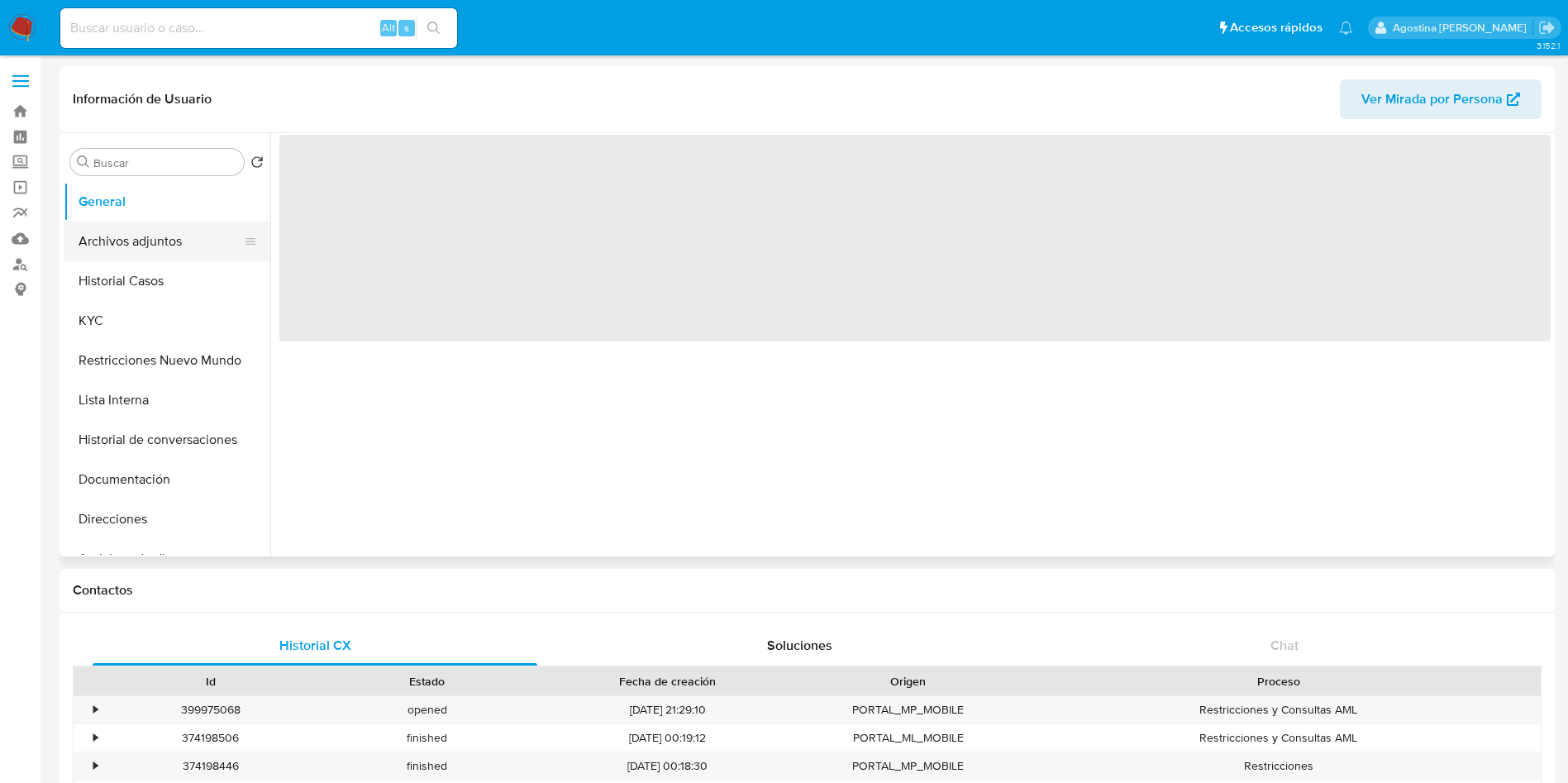
click at [184, 239] on button "Archivos adjuntos" at bounding box center [160, 241] width 194 height 40
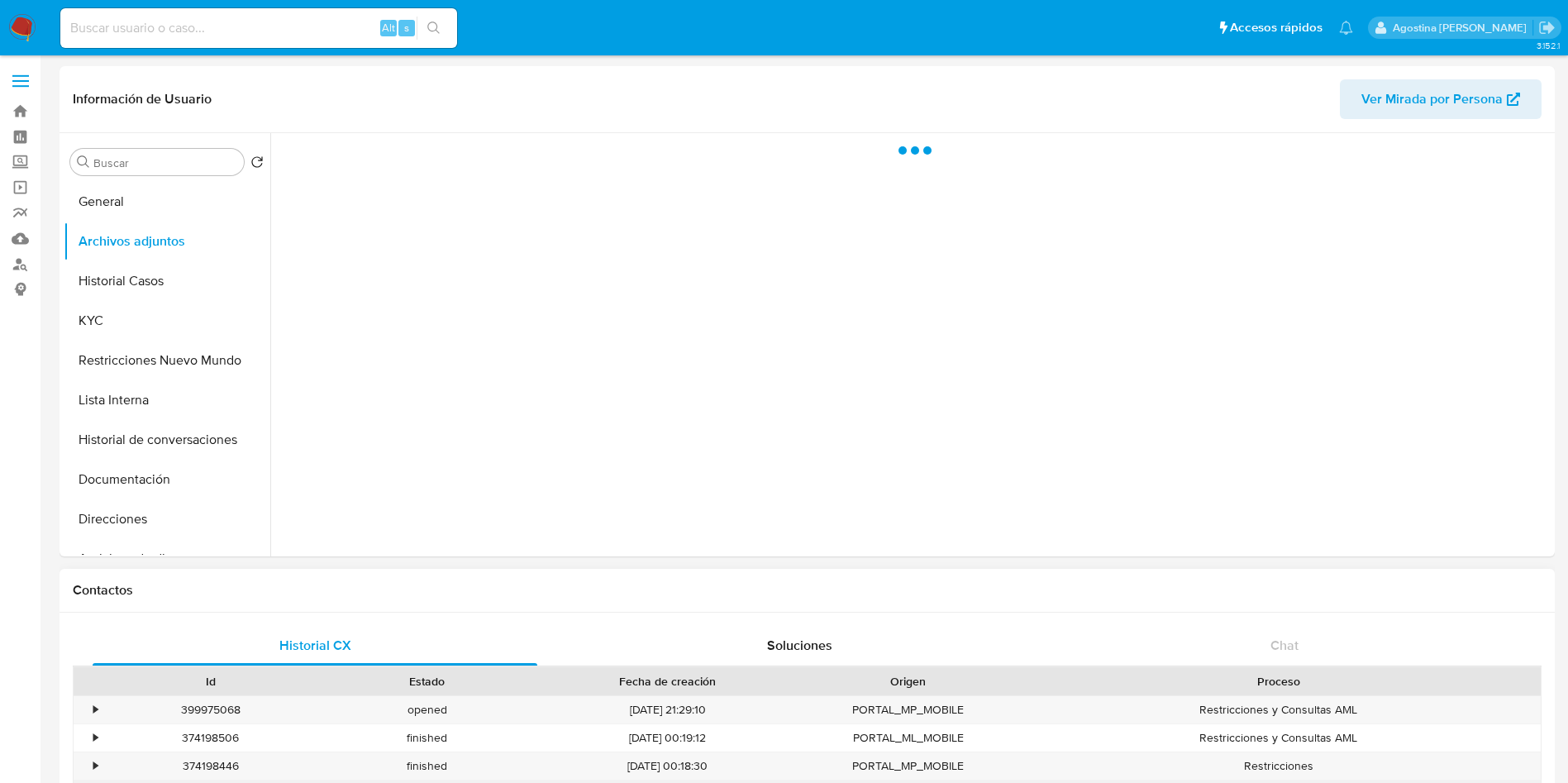
select select "10"
